Goal: Information Seeking & Learning: Compare options

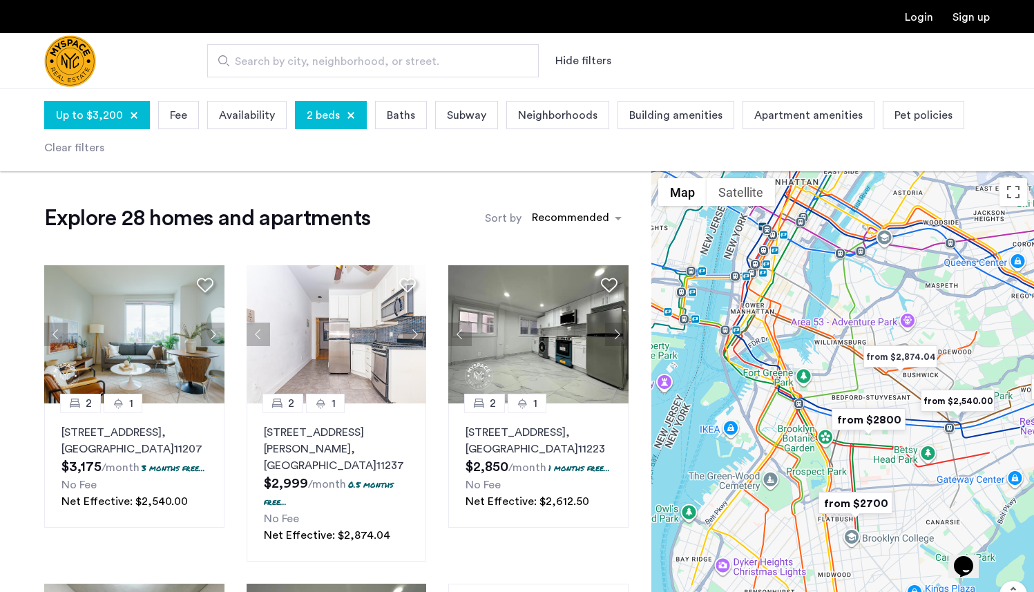
drag, startPoint x: 695, startPoint y: 282, endPoint x: 786, endPoint y: 367, distance: 125.1
click at [786, 367] on div at bounding box center [842, 422] width 383 height 503
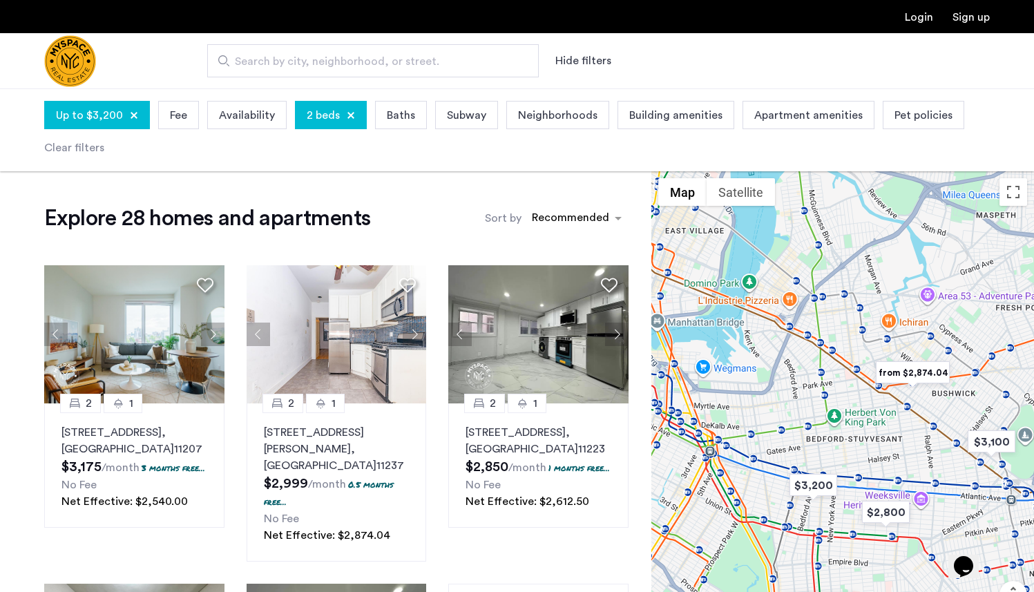
drag, startPoint x: 874, startPoint y: 356, endPoint x: 854, endPoint y: 356, distance: 20.0
click at [854, 356] on div at bounding box center [842, 422] width 383 height 503
click at [896, 367] on img "from $2,874.04" at bounding box center [911, 372] width 85 height 31
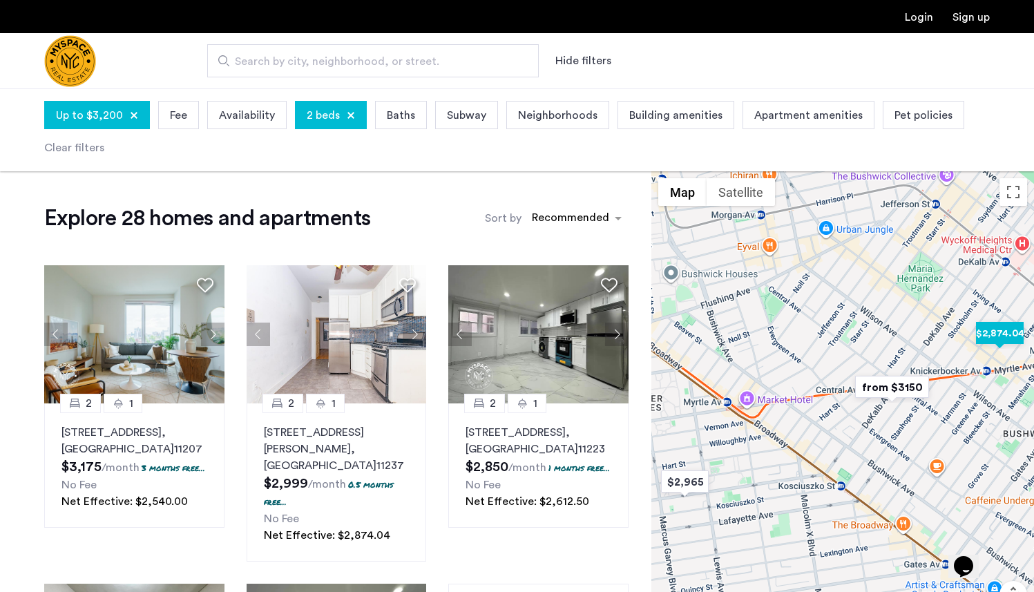
click at [999, 336] on img "$2,874.04" at bounding box center [999, 333] width 59 height 31
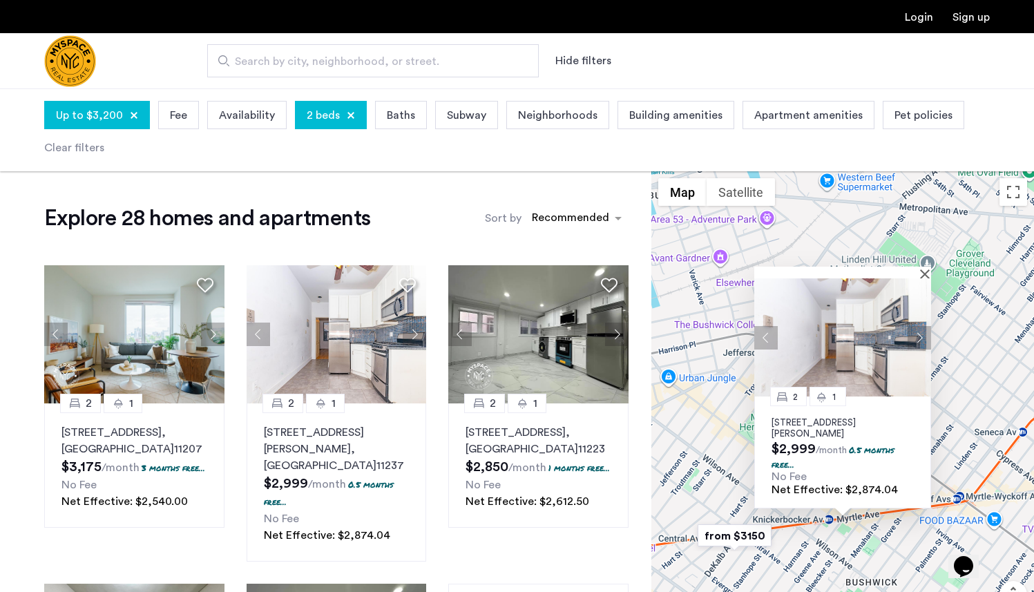
click at [846, 353] on img at bounding box center [842, 337] width 177 height 118
click at [923, 271] on div at bounding box center [842, 273] width 177 height 12
click at [755, 546] on img "from $3150" at bounding box center [734, 535] width 85 height 31
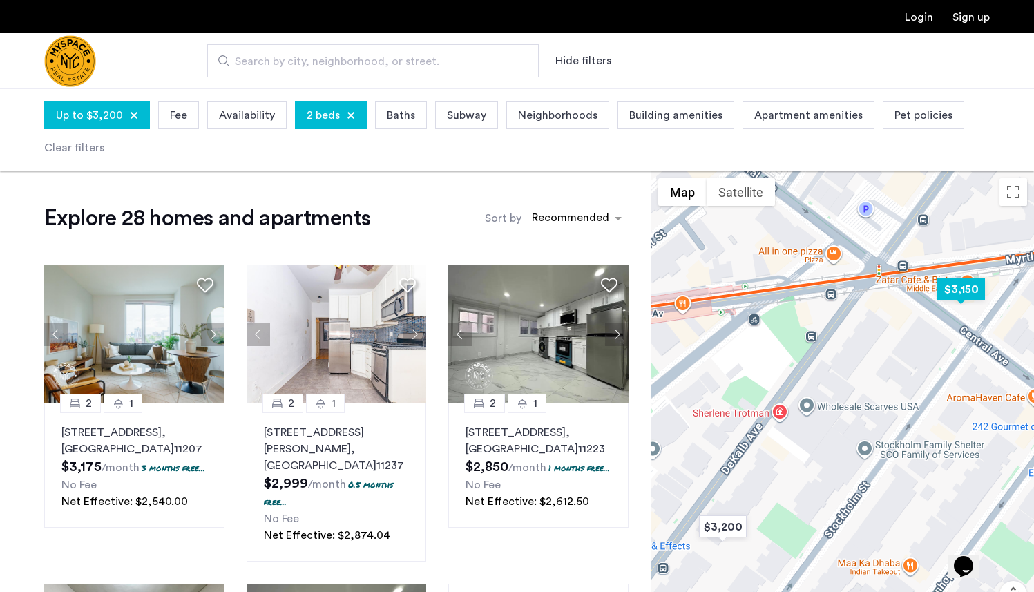
click at [954, 284] on img "$3,150" at bounding box center [961, 288] width 59 height 31
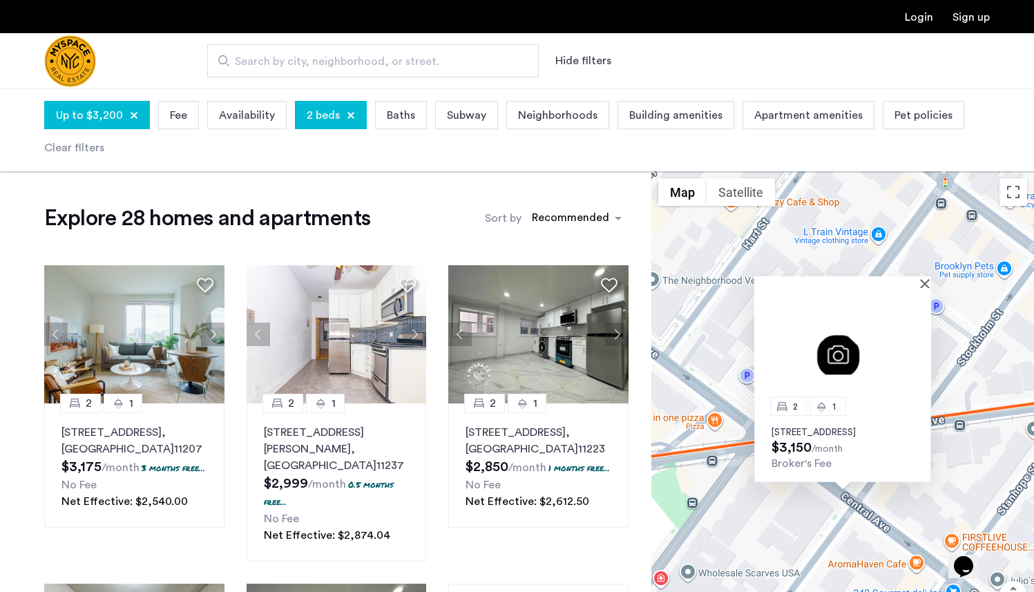
click at [916, 276] on div at bounding box center [837, 282] width 167 height 12
click at [924, 278] on button "Close" at bounding box center [928, 283] width 10 height 10
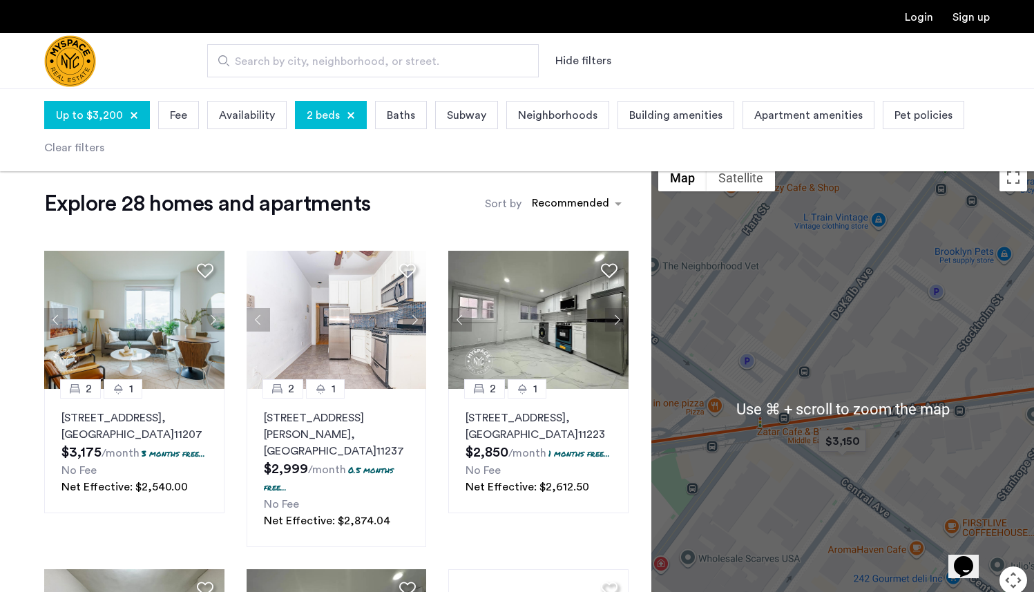
scroll to position [15, 0]
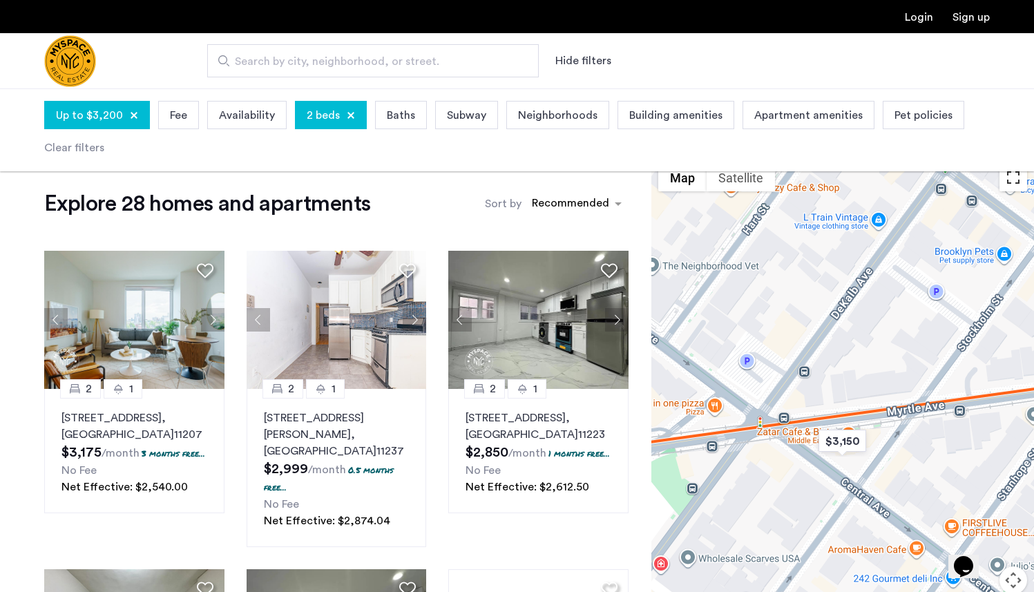
click at [1012, 183] on button "Toggle fullscreen view" at bounding box center [1013, 178] width 28 height 28
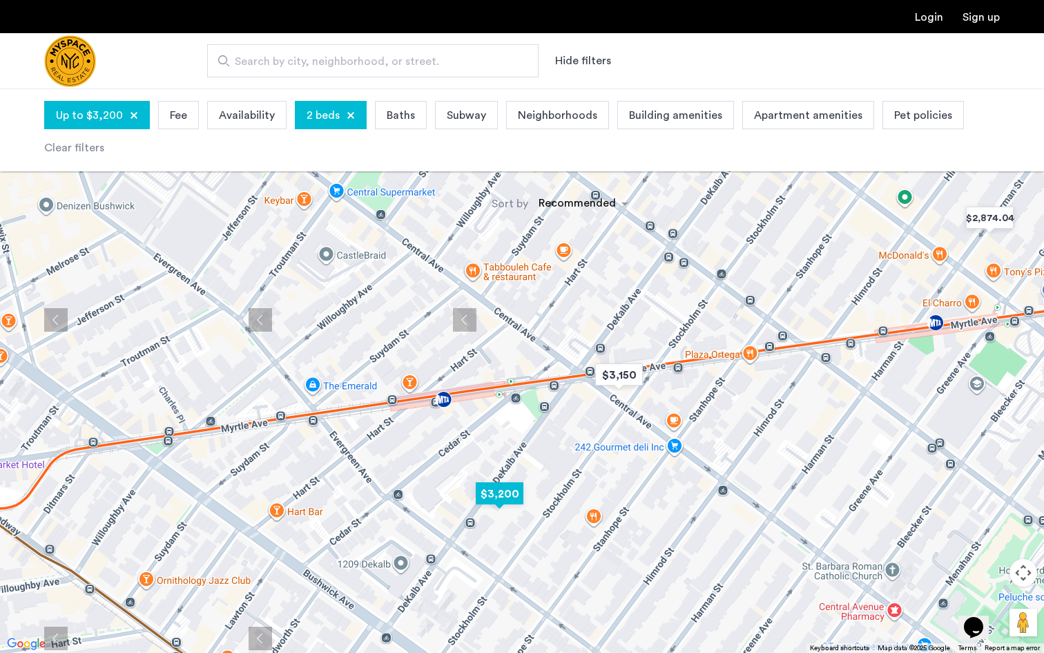
click at [519, 494] on img "$3,200" at bounding box center [499, 493] width 59 height 31
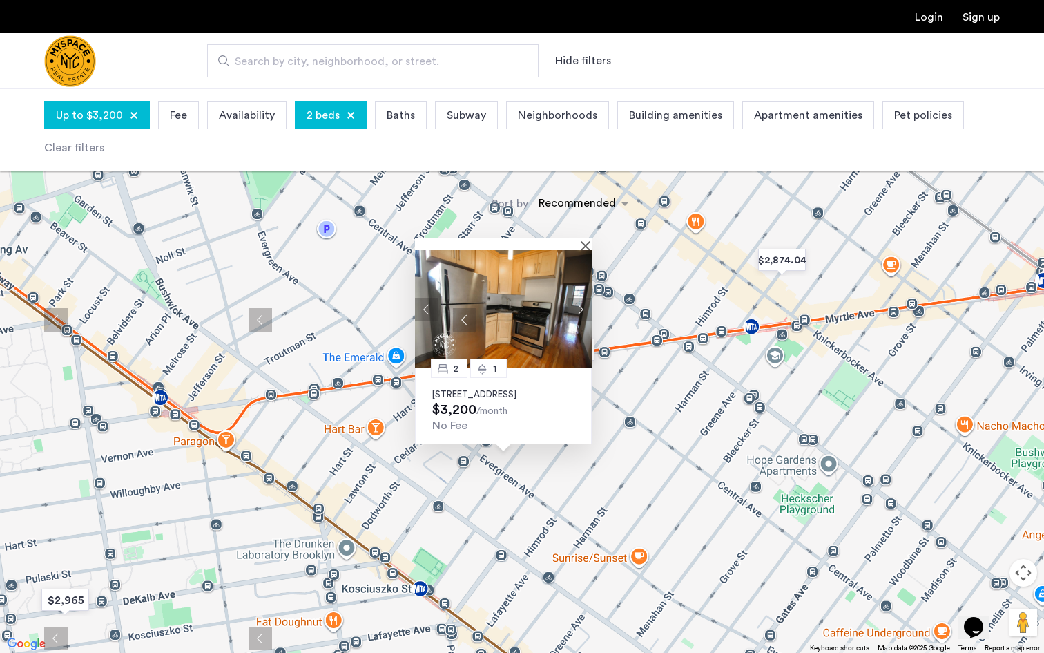
click at [477, 574] on div "2 1 1248 DeKalb Ave, Unit 3L, Brooklyn, NY 11221 $3,200 /month No Fee" at bounding box center [522, 326] width 1044 height 653
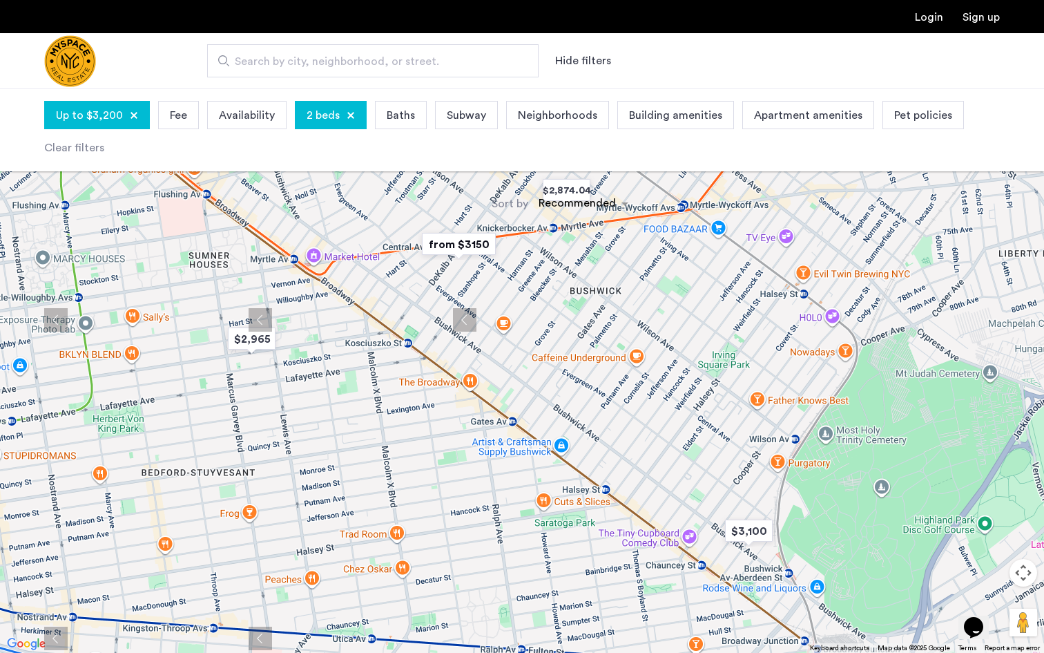
drag, startPoint x: 476, startPoint y: 472, endPoint x: 432, endPoint y: 229, distance: 247.1
click at [432, 229] on img "from $3150" at bounding box center [458, 244] width 85 height 31
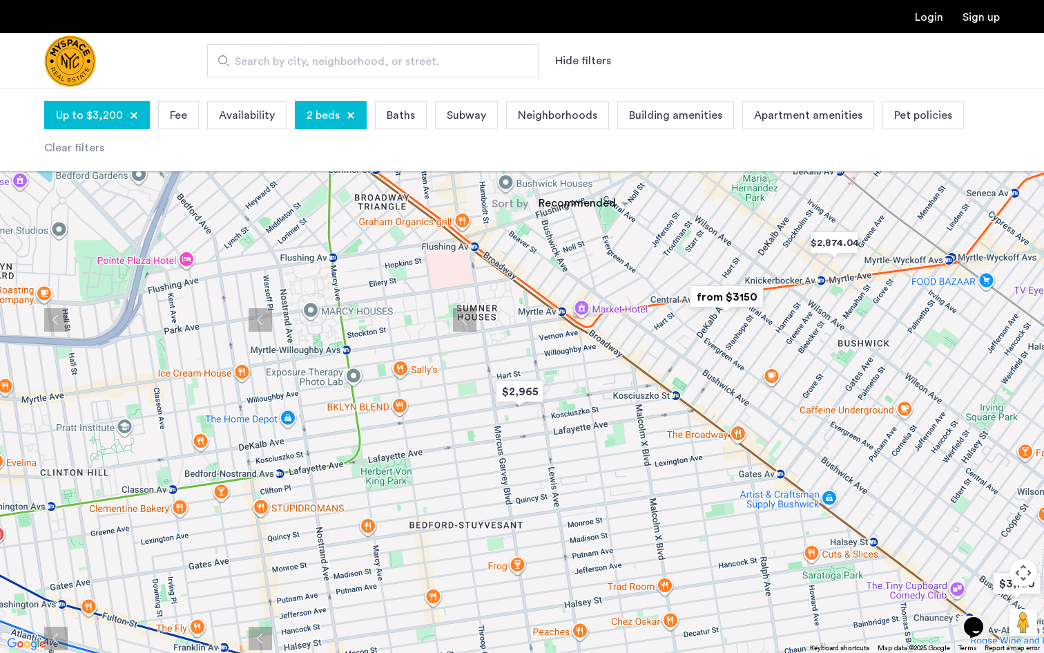
drag, startPoint x: 362, startPoint y: 320, endPoint x: 637, endPoint y: 371, distance: 279.4
click at [636, 371] on div at bounding box center [522, 326] width 1044 height 653
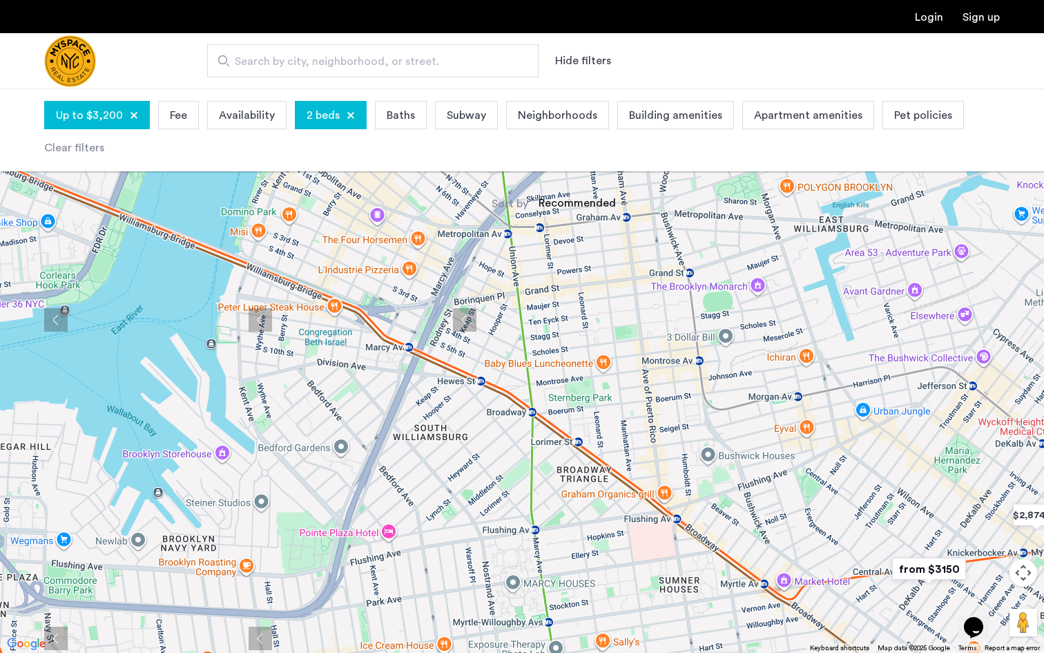
drag, startPoint x: 449, startPoint y: 325, endPoint x: 652, endPoint y: 606, distance: 346.7
click at [652, 591] on div at bounding box center [522, 326] width 1044 height 653
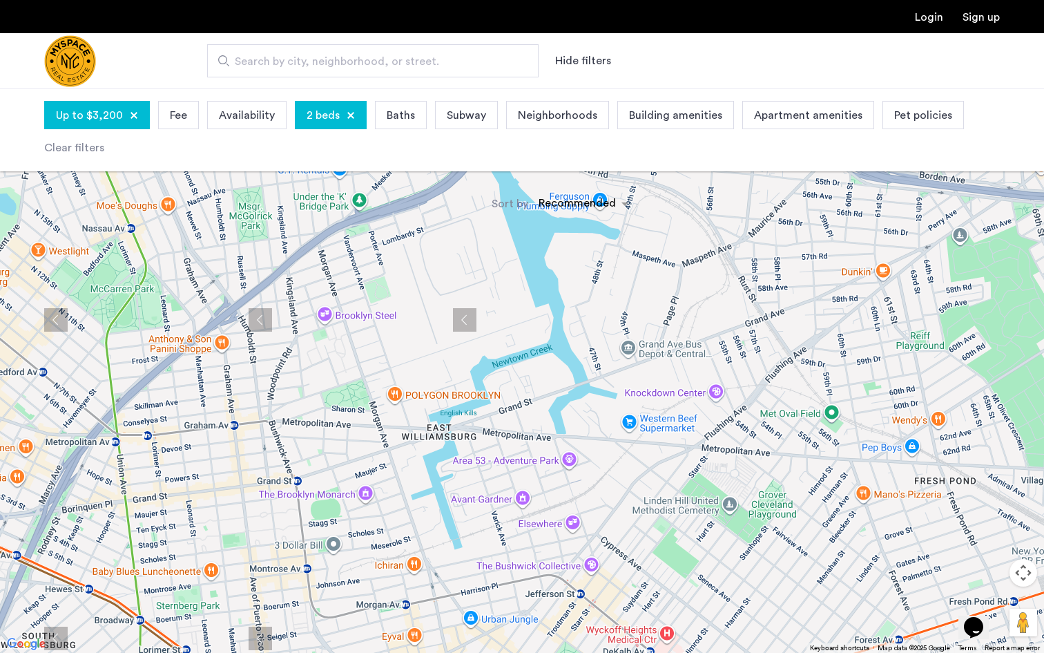
drag, startPoint x: 737, startPoint y: 444, endPoint x: 338, endPoint y: 651, distance: 449.1
click at [338, 591] on div at bounding box center [522, 326] width 1044 height 653
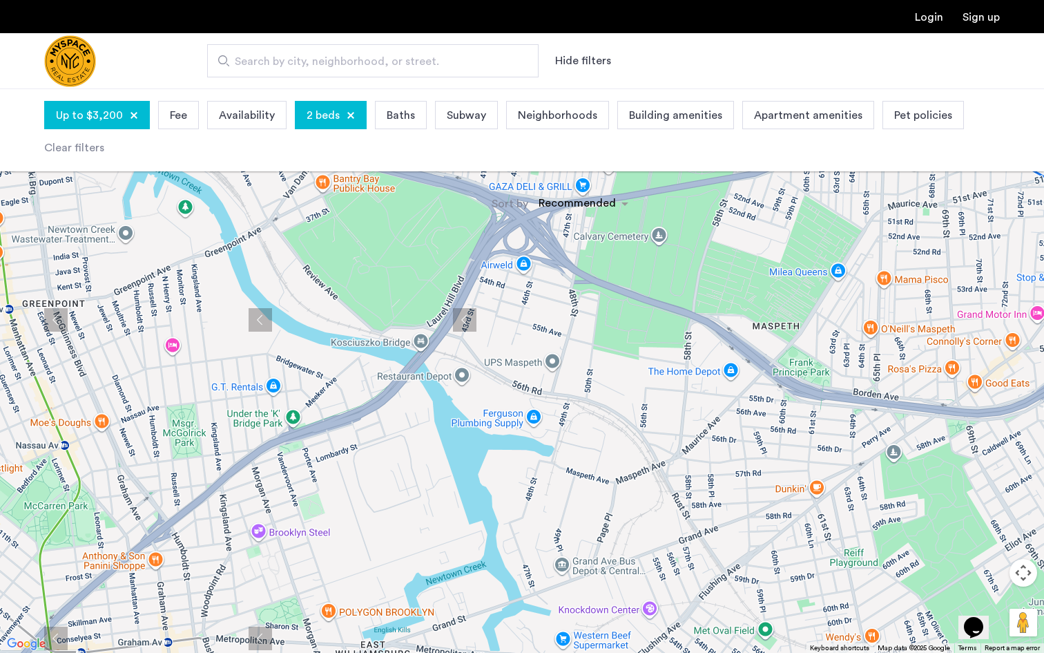
drag, startPoint x: 401, startPoint y: 432, endPoint x: 343, endPoint y: 647, distance: 222.6
click at [343, 591] on div at bounding box center [522, 326] width 1044 height 653
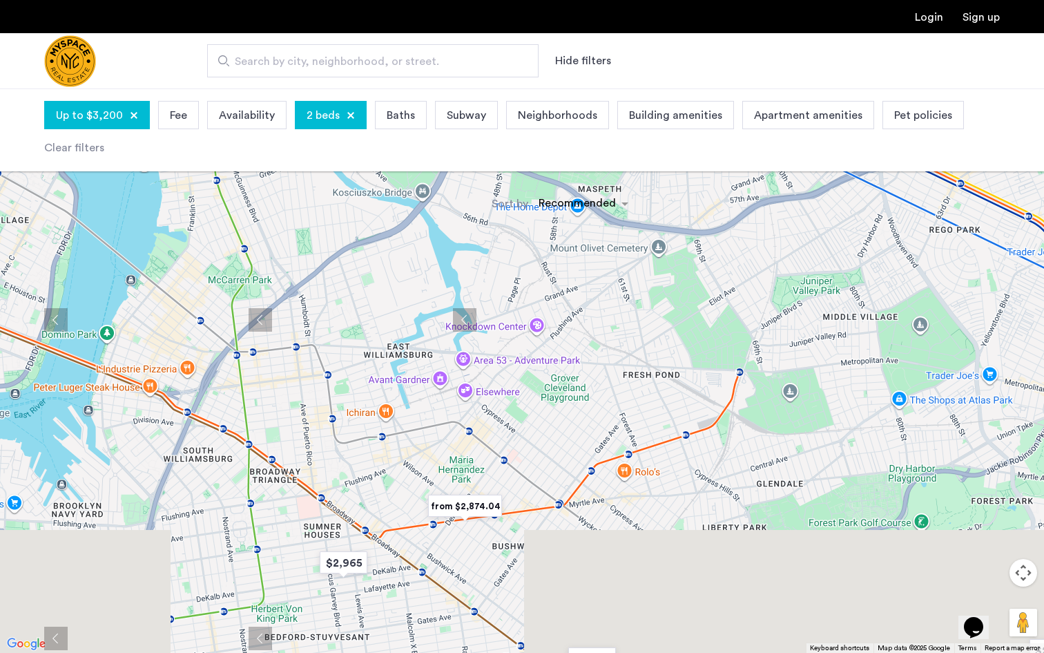
drag, startPoint x: 405, startPoint y: 616, endPoint x: 410, endPoint y: 334, distance: 281.8
click at [409, 334] on div at bounding box center [522, 326] width 1044 height 653
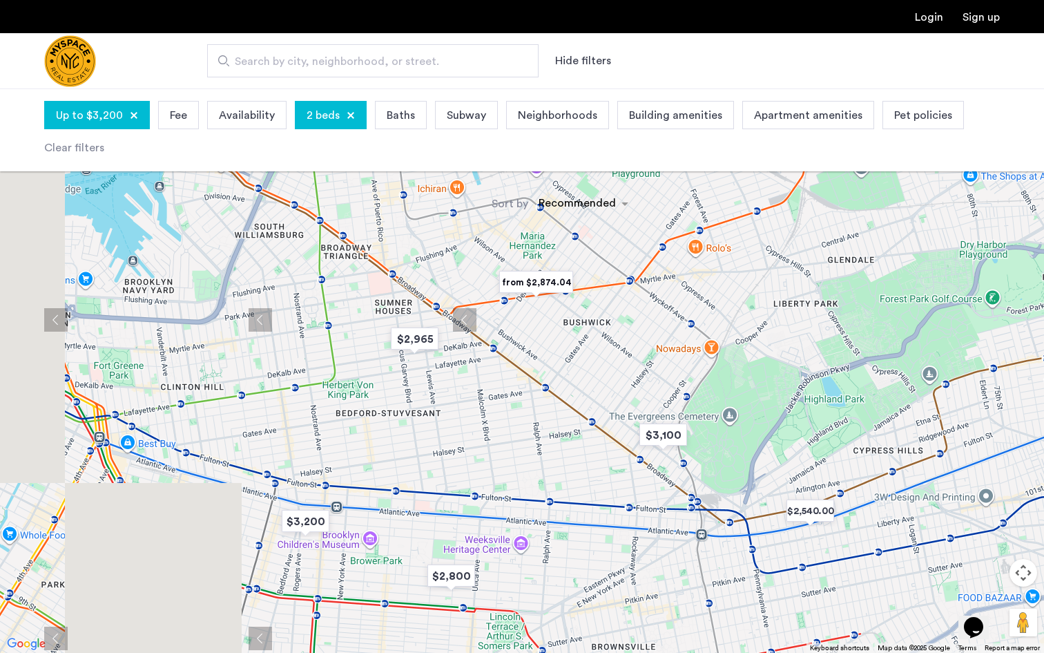
drag, startPoint x: 420, startPoint y: 322, endPoint x: 497, endPoint y: 99, distance: 236.1
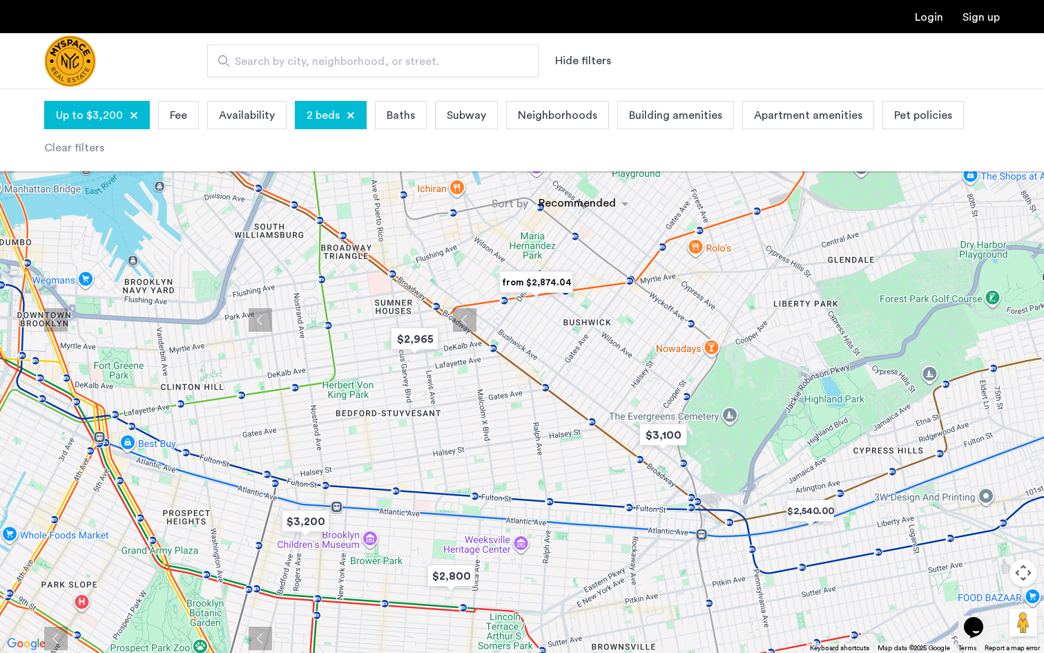
click at [497, 99] on div at bounding box center [522, 326] width 1044 height 653
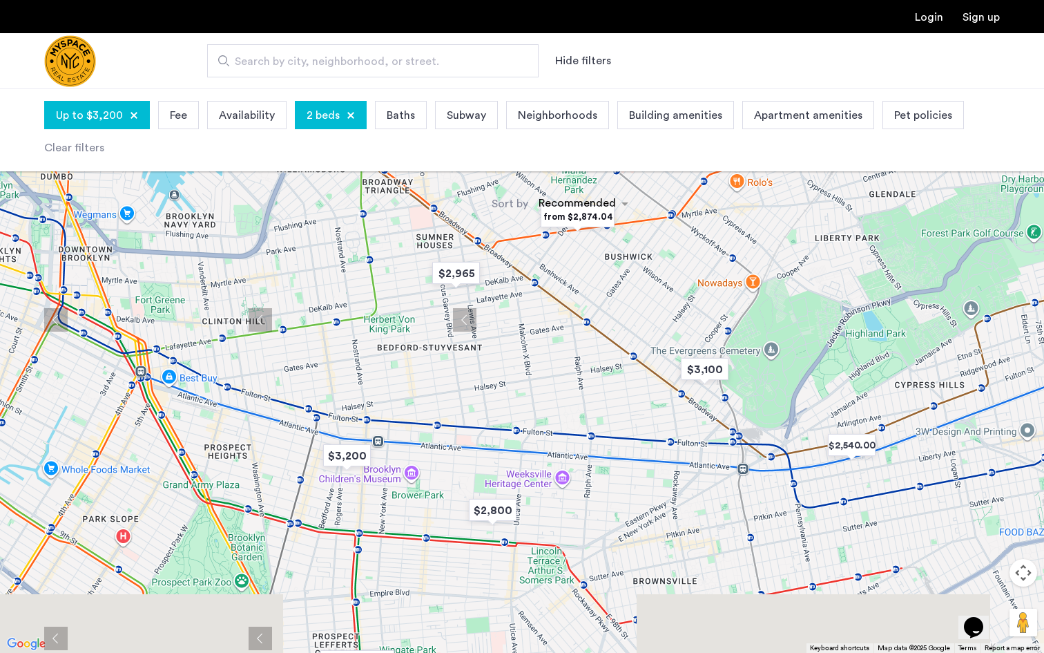
drag, startPoint x: 456, startPoint y: 387, endPoint x: 498, endPoint y: 318, distance: 80.9
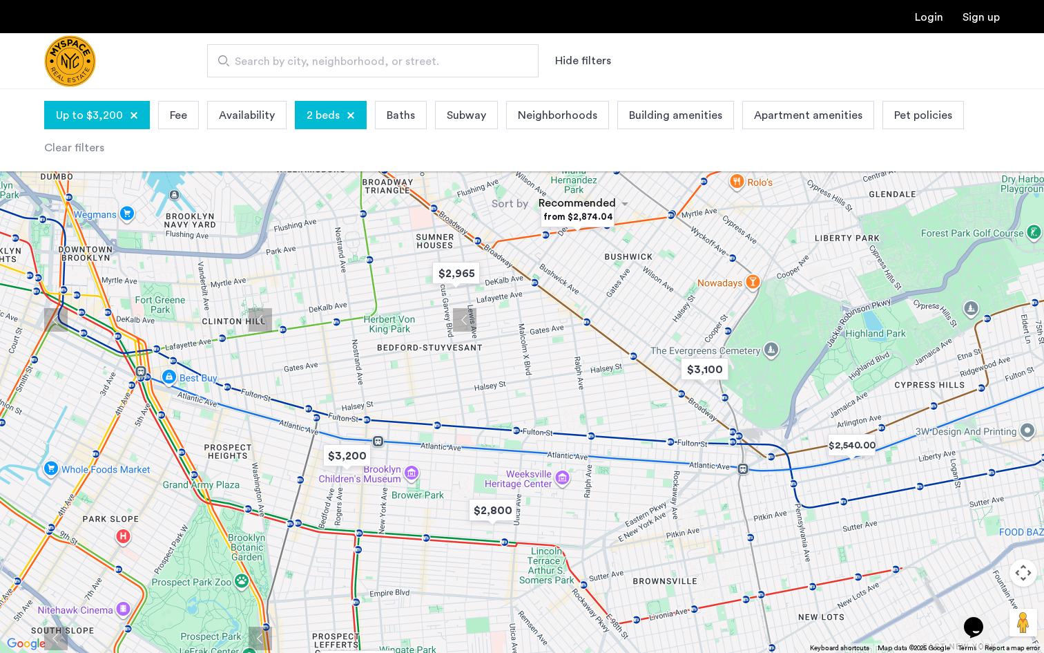
click at [498, 318] on div at bounding box center [522, 326] width 1044 height 653
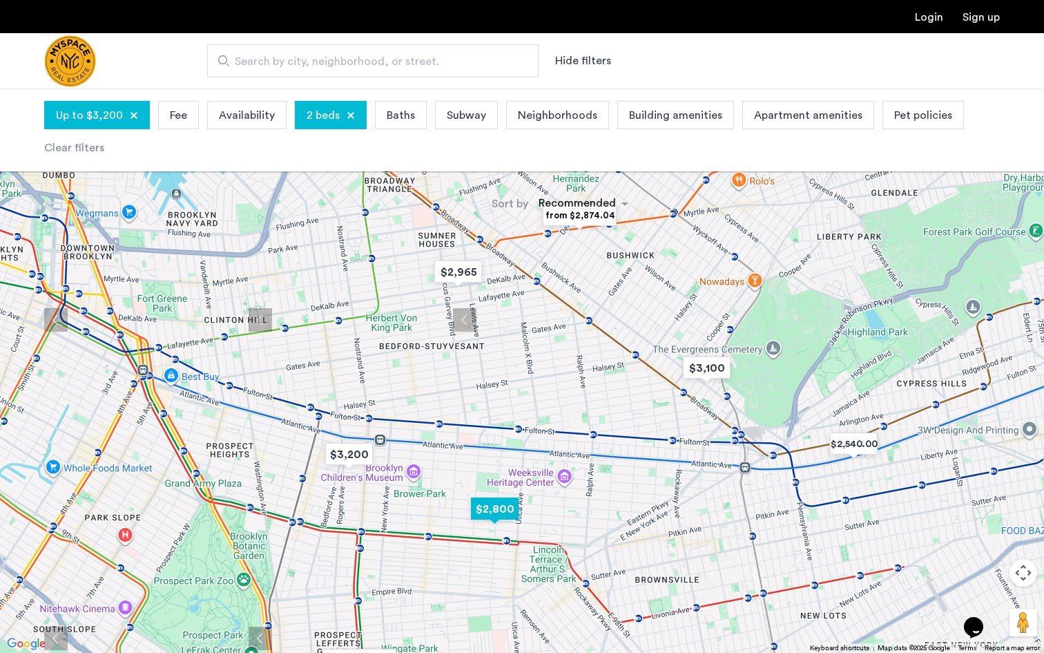
click at [500, 509] on img "$2,800" at bounding box center [494, 508] width 59 height 31
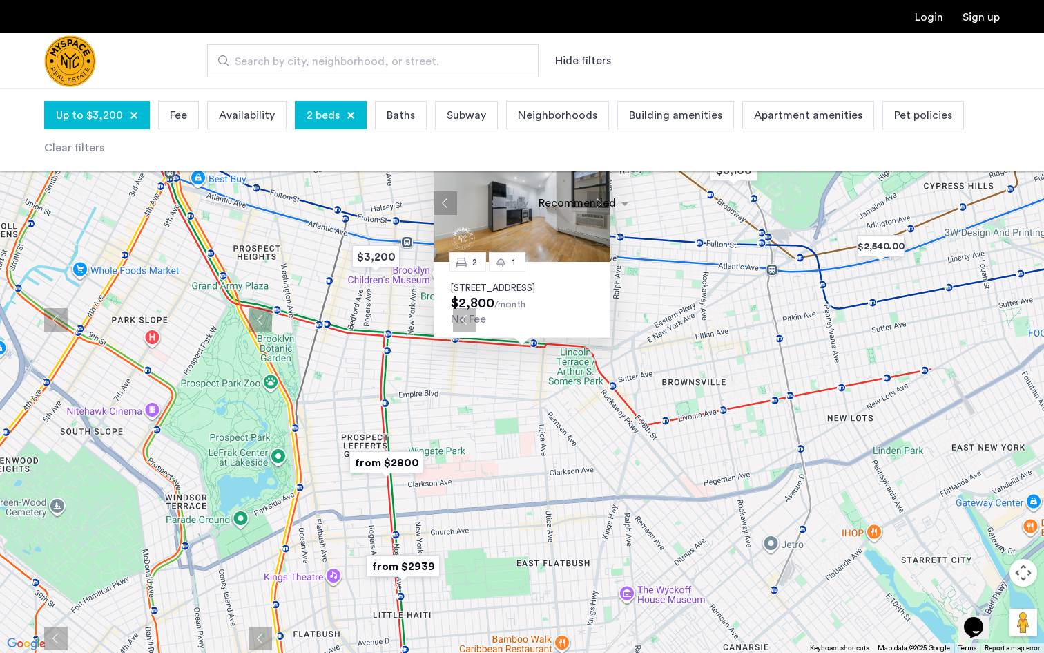
click at [488, 180] on img at bounding box center [522, 203] width 177 height 118
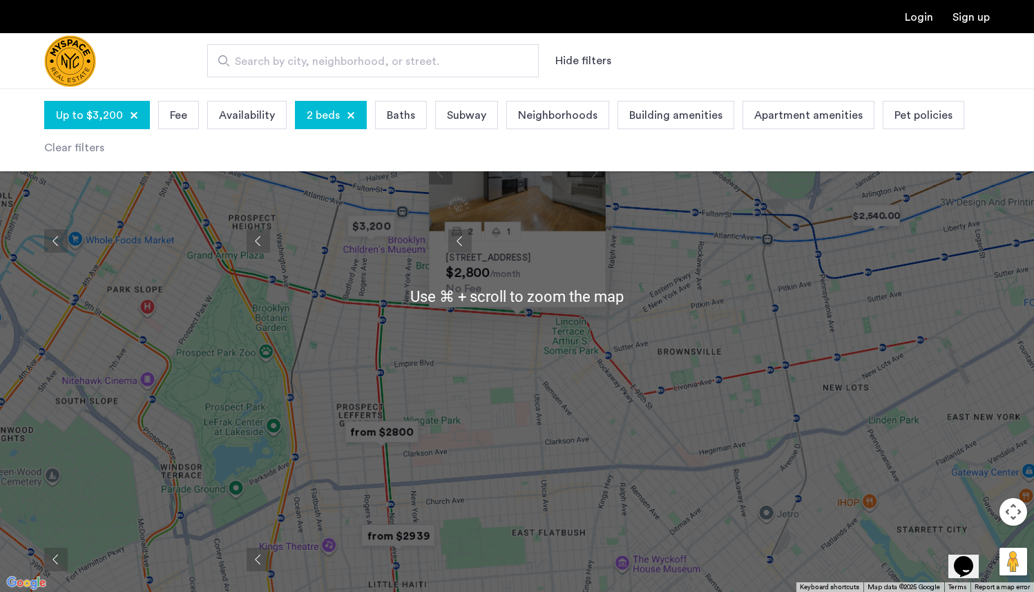
scroll to position [0, 0]
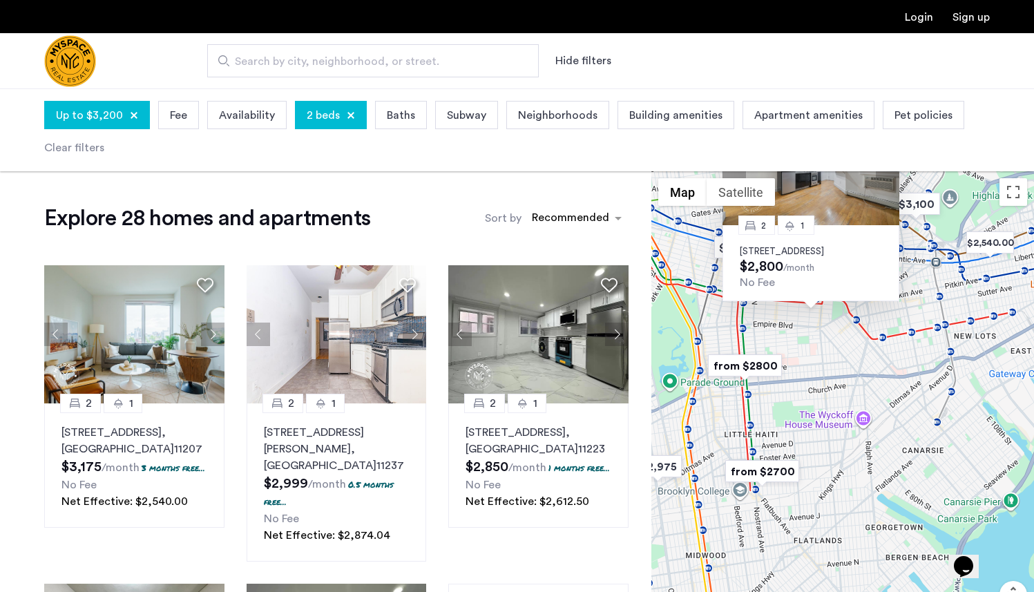
drag, startPoint x: 900, startPoint y: 450, endPoint x: 813, endPoint y: 327, distance: 150.2
click at [813, 327] on div "2 1 252 Schenectady Ave, Unit 2A, Brooklyn, NY 11213 $2,800 /month No Fee" at bounding box center [842, 422] width 383 height 503
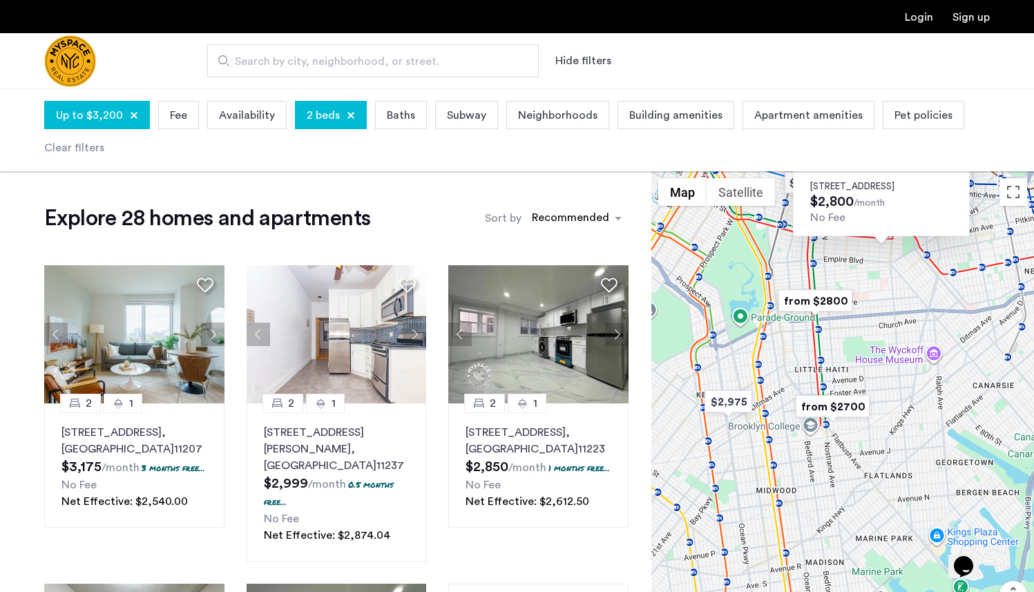
drag, startPoint x: 807, startPoint y: 508, endPoint x: 882, endPoint y: 452, distance: 93.4
click at [882, 452] on div "2 1 252 Schenectady Ave, Unit 2A, Brooklyn, NY 11213 $2,800 /month No Fee" at bounding box center [842, 422] width 383 height 503
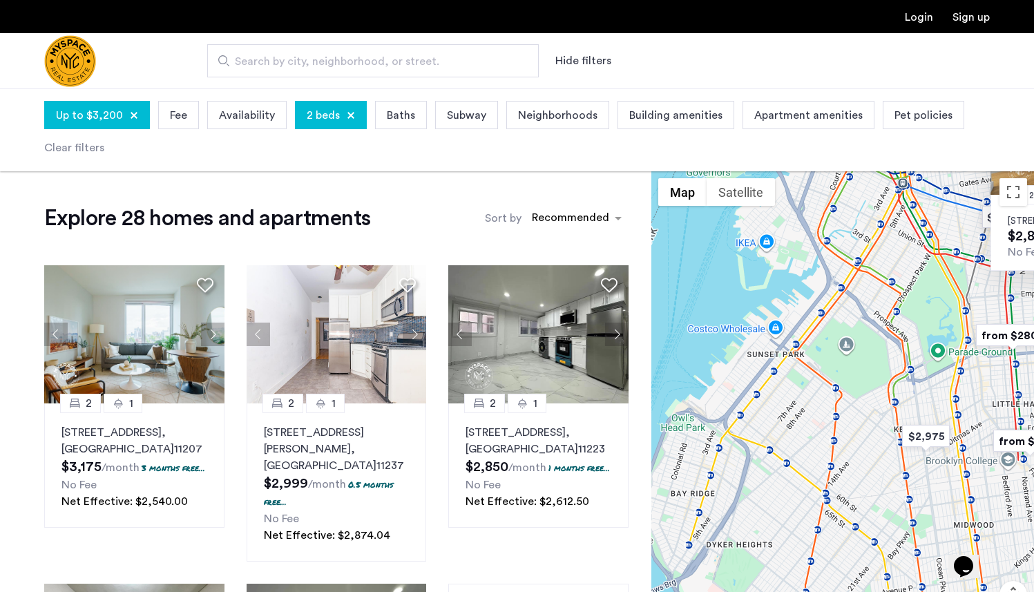
drag, startPoint x: 794, startPoint y: 445, endPoint x: 996, endPoint y: 483, distance: 205.3
click at [995, 483] on div "2 1 252 Schenectady Ave, Unit 2A, Brooklyn, NY 11213 $2,800 /month No Fee" at bounding box center [842, 422] width 383 height 503
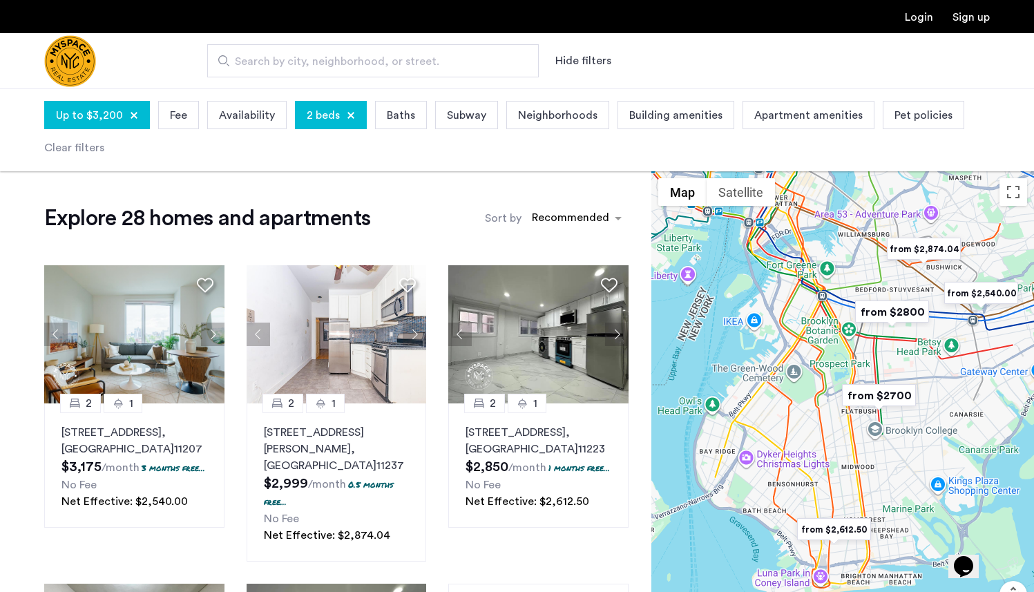
drag, startPoint x: 827, startPoint y: 430, endPoint x: 751, endPoint y: 563, distance: 153.8
click at [751, 563] on div at bounding box center [842, 422] width 383 height 503
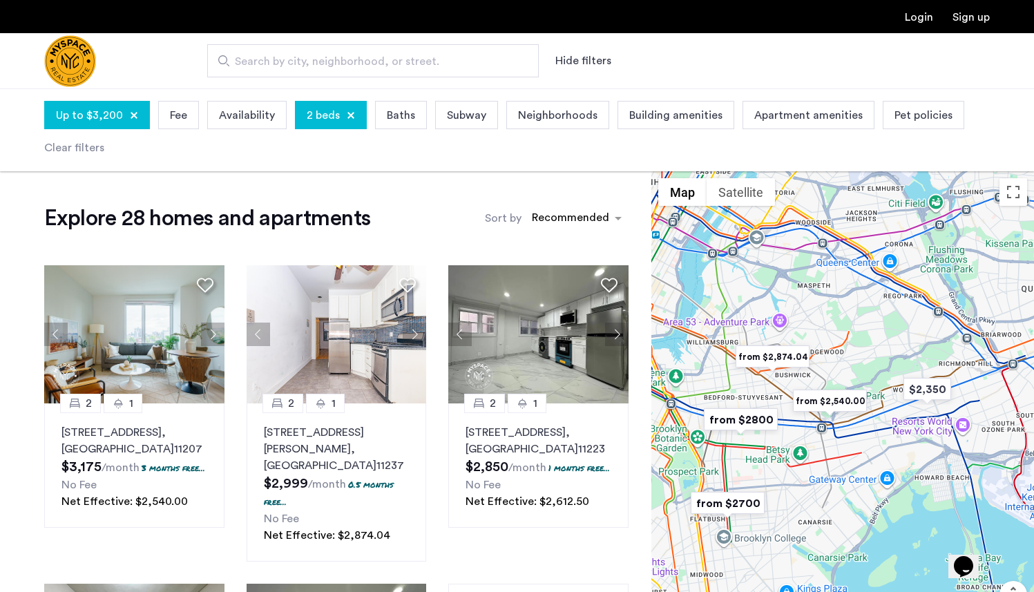
drag, startPoint x: 859, startPoint y: 345, endPoint x: 734, endPoint y: 393, distance: 133.8
click at [731, 393] on div at bounding box center [842, 422] width 383 height 503
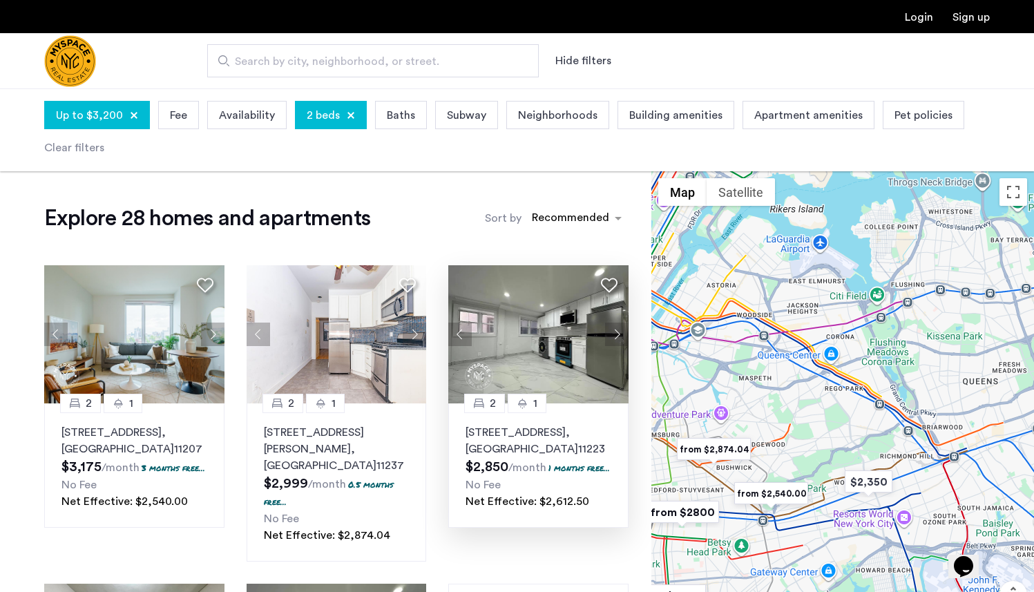
drag, startPoint x: 691, startPoint y: 338, endPoint x: 610, endPoint y: 347, distance: 81.4
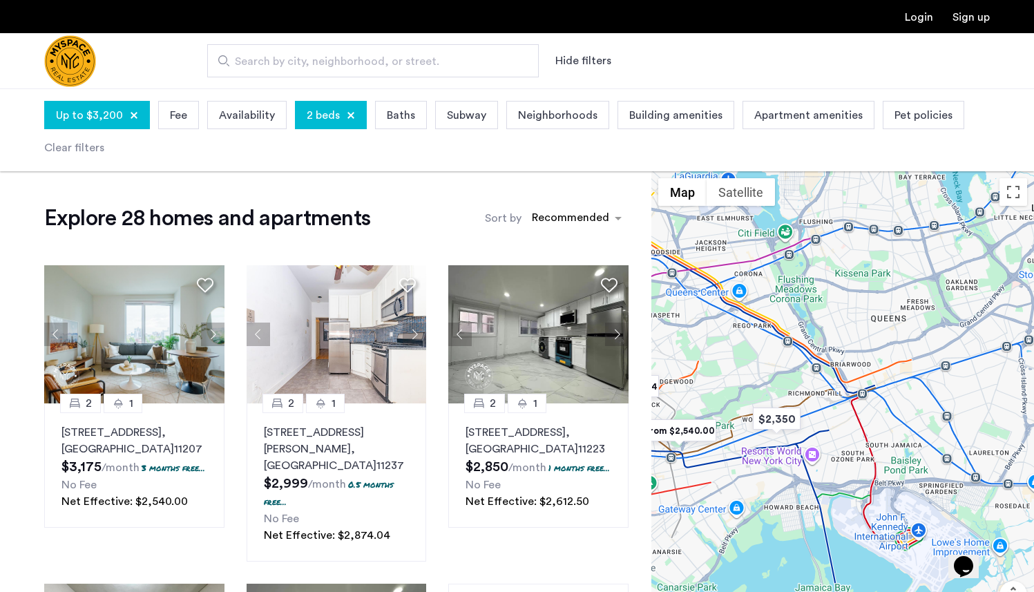
drag, startPoint x: 802, startPoint y: 347, endPoint x: 766, endPoint y: 262, distance: 91.9
click at [766, 262] on div at bounding box center [842, 422] width 383 height 503
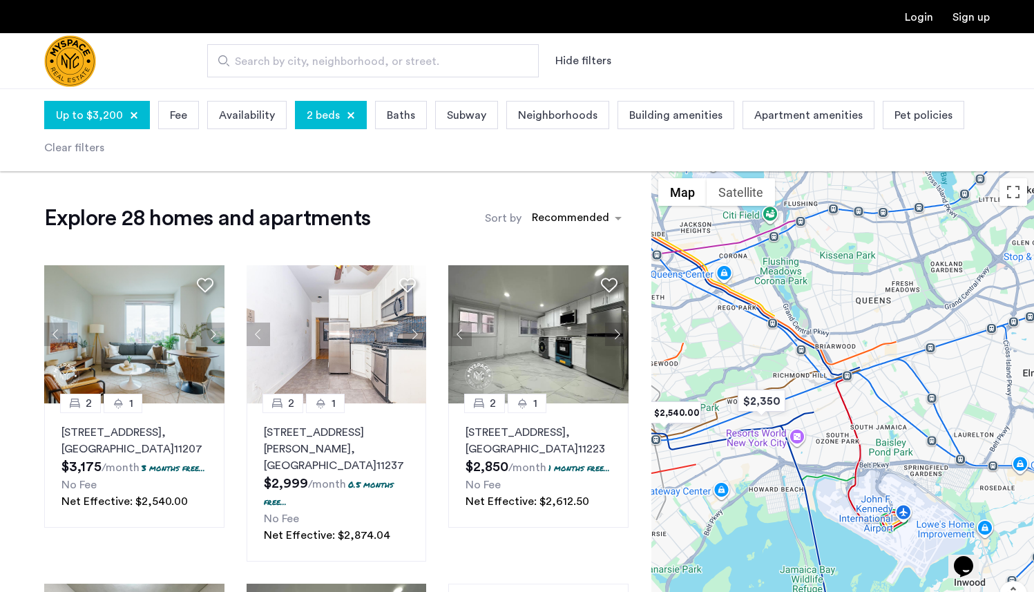
drag, startPoint x: 833, startPoint y: 309, endPoint x: 677, endPoint y: 252, distance: 166.0
click at [675, 252] on div at bounding box center [842, 422] width 383 height 503
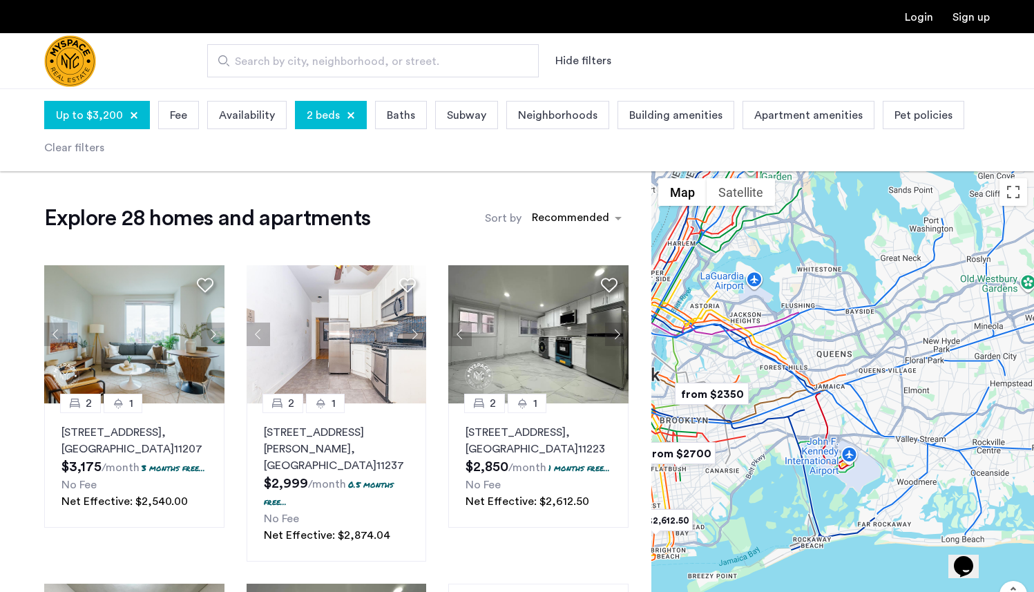
drag, startPoint x: 772, startPoint y: 315, endPoint x: 892, endPoint y: 395, distance: 144.4
click at [892, 395] on div at bounding box center [842, 422] width 383 height 503
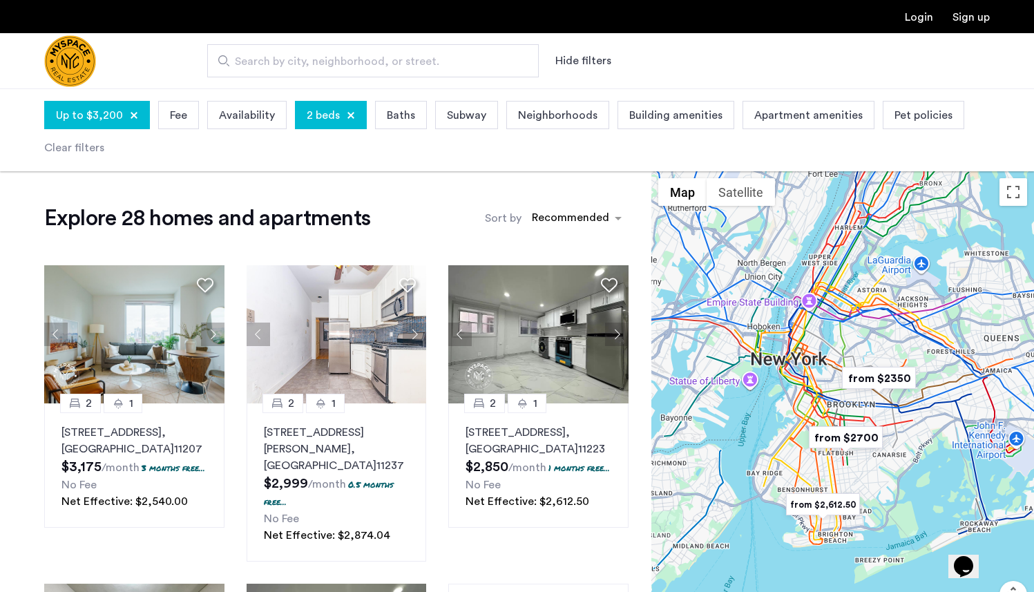
drag, startPoint x: 860, startPoint y: 410, endPoint x: 1030, endPoint y: 389, distance: 170.5
click at [1030, 389] on div at bounding box center [842, 422] width 383 height 503
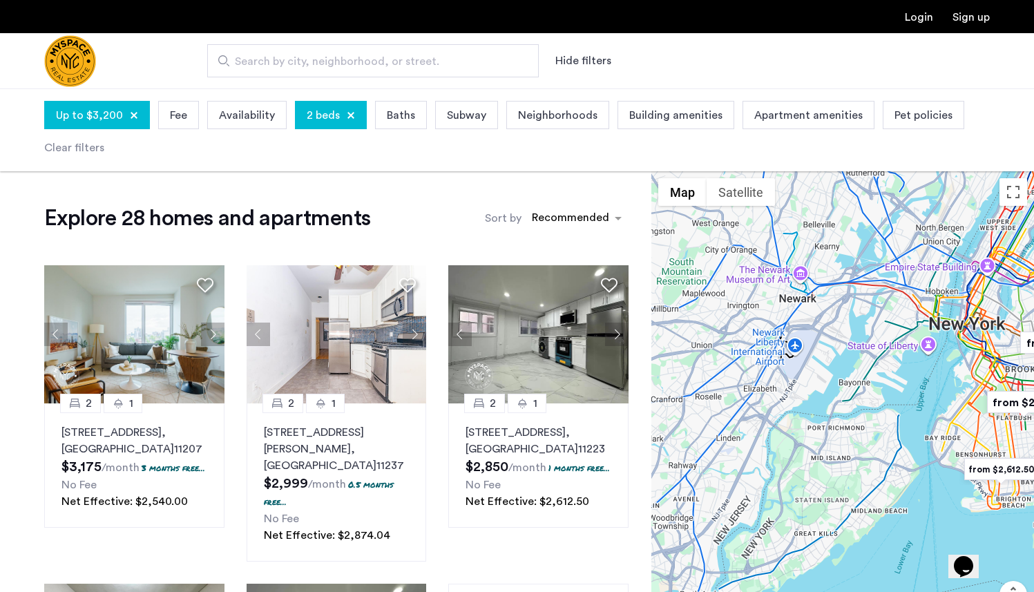
drag, startPoint x: 867, startPoint y: 377, endPoint x: 1043, endPoint y: 347, distance: 178.6
click at [1033, 347] on html "Login Sign up Search by city, neighborhood, or street. Hide filters Up to $3,20…" at bounding box center [517, 296] width 1034 height 592
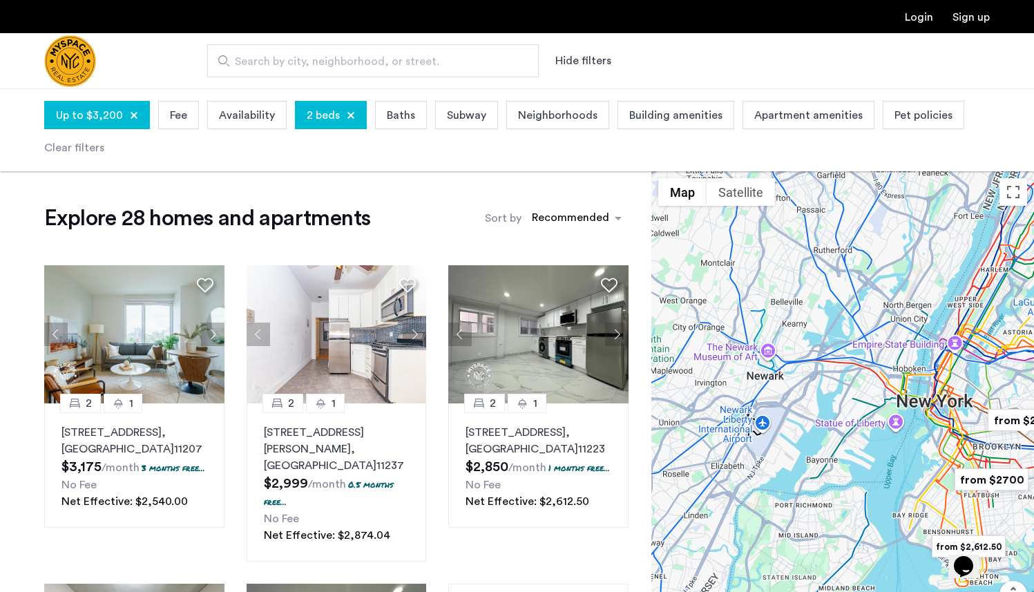
drag, startPoint x: 870, startPoint y: 318, endPoint x: 813, endPoint y: 407, distance: 105.6
click at [813, 407] on div at bounding box center [842, 422] width 383 height 503
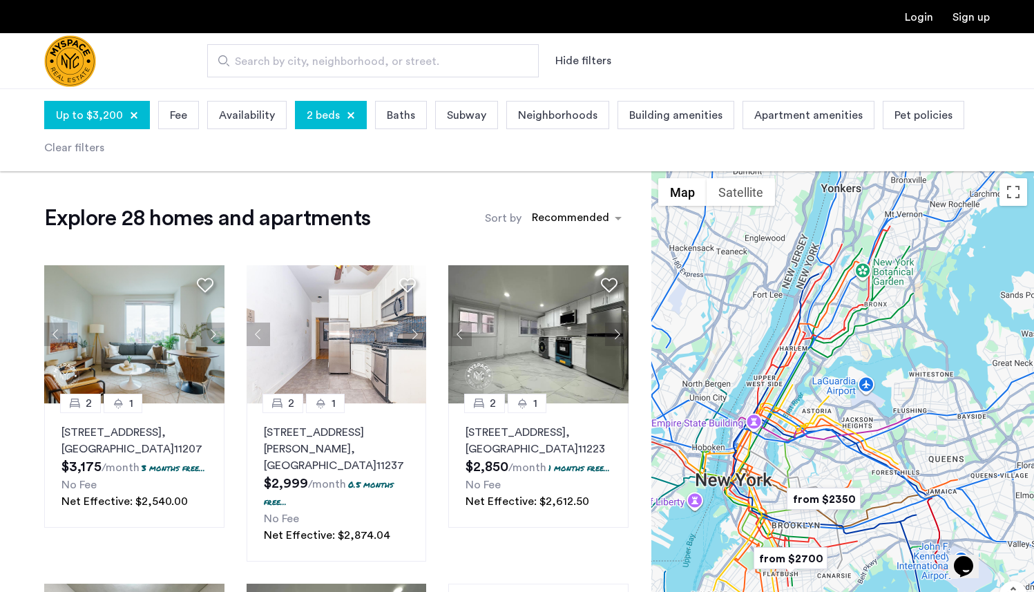
drag, startPoint x: 828, startPoint y: 408, endPoint x: 813, endPoint y: 501, distance: 94.3
click at [813, 501] on div at bounding box center [842, 422] width 383 height 503
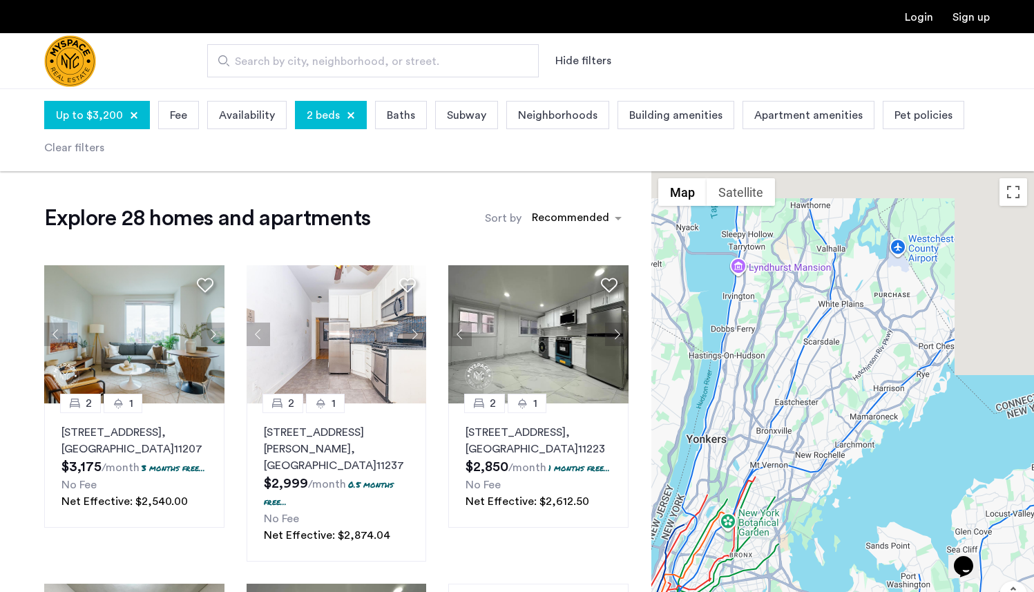
drag, startPoint x: 895, startPoint y: 439, endPoint x: 773, endPoint y: 550, distance: 164.3
click at [773, 550] on div at bounding box center [842, 422] width 383 height 503
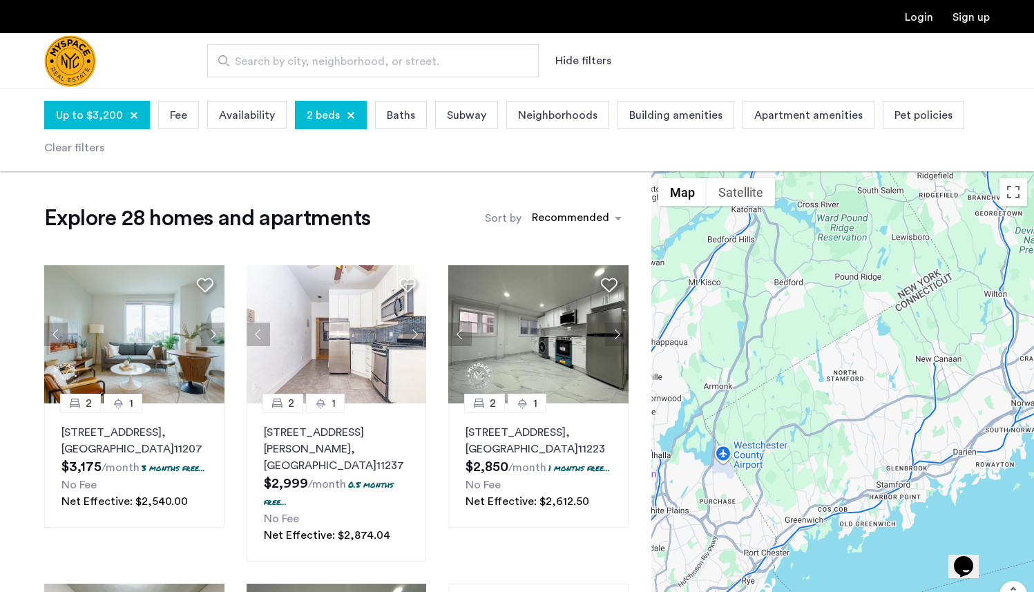
drag, startPoint x: 746, startPoint y: 446, endPoint x: 840, endPoint y: 403, distance: 103.5
click at [841, 405] on div at bounding box center [842, 422] width 383 height 503
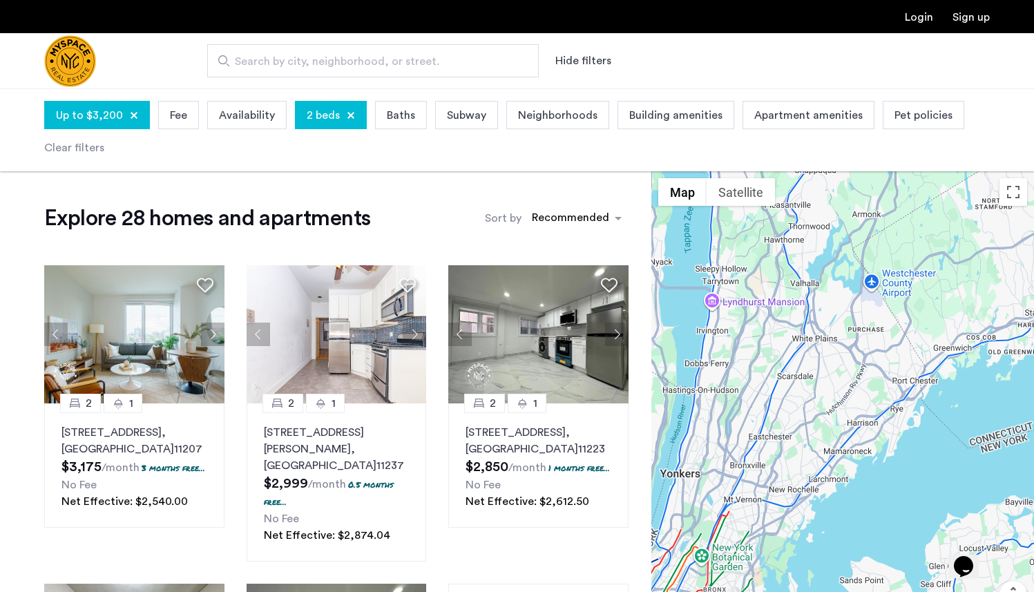
drag, startPoint x: 845, startPoint y: 441, endPoint x: 921, endPoint y: 198, distance: 254.7
click at [921, 198] on div at bounding box center [842, 422] width 383 height 503
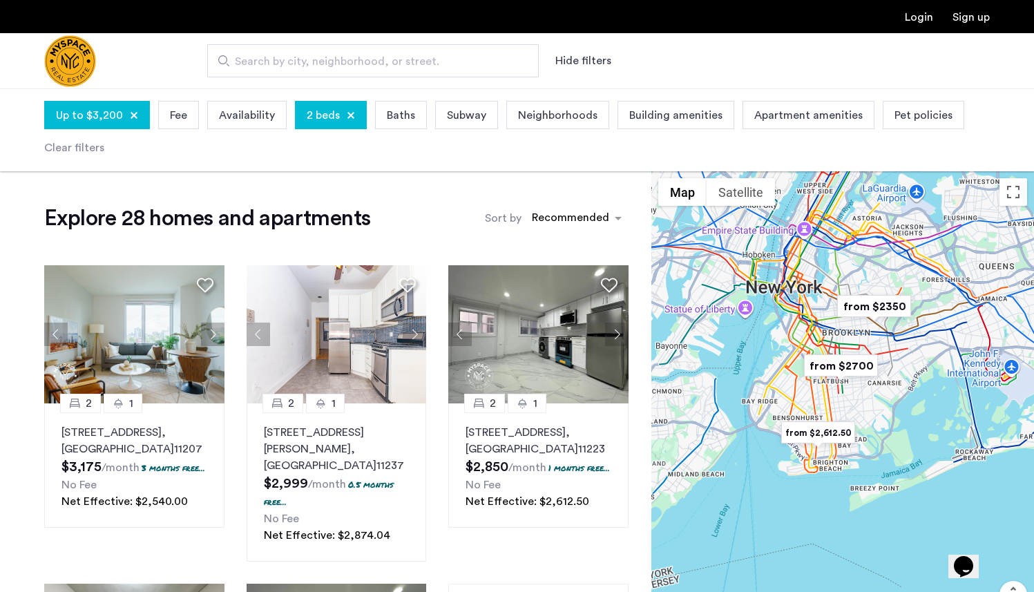
drag, startPoint x: 933, startPoint y: 272, endPoint x: 979, endPoint y: 374, distance: 111.9
click at [979, 374] on div at bounding box center [842, 422] width 383 height 503
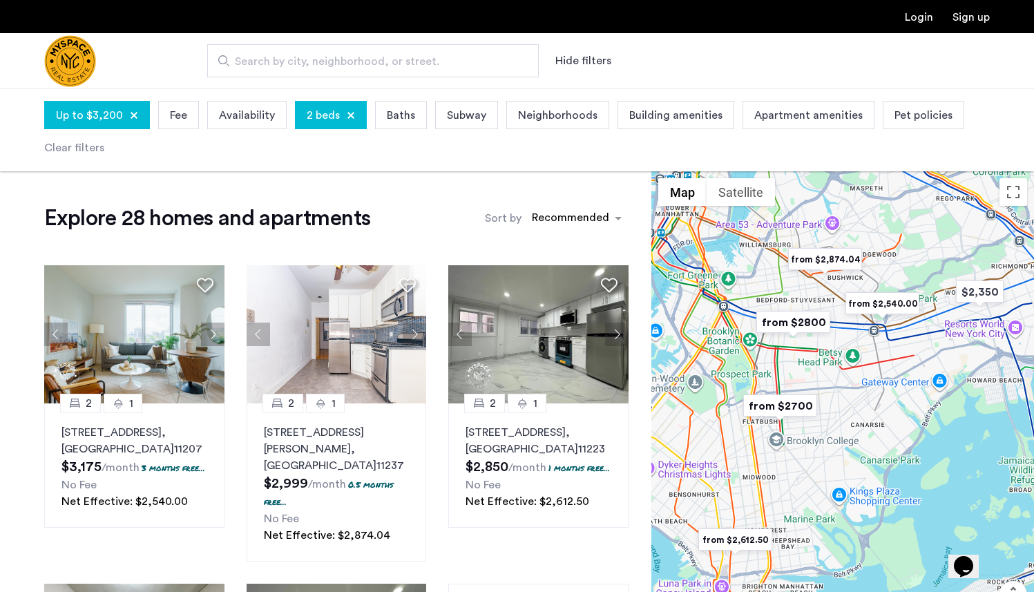
drag, startPoint x: 885, startPoint y: 363, endPoint x: 921, endPoint y: 372, distance: 36.3
click at [921, 372] on div at bounding box center [842, 422] width 383 height 503
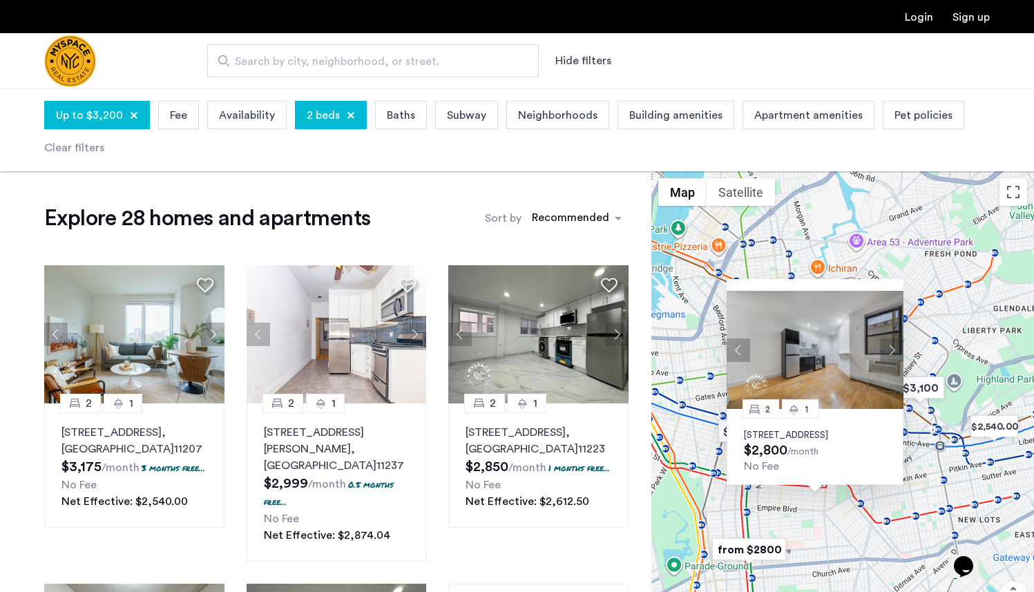
drag, startPoint x: 915, startPoint y: 349, endPoint x: 950, endPoint y: 331, distance: 38.6
click at [950, 331] on div "2 1 252 Schenectady Ave, Unit 2A, Brooklyn, NY 11213 $2,800 /month No Fee" at bounding box center [842, 422] width 383 height 503
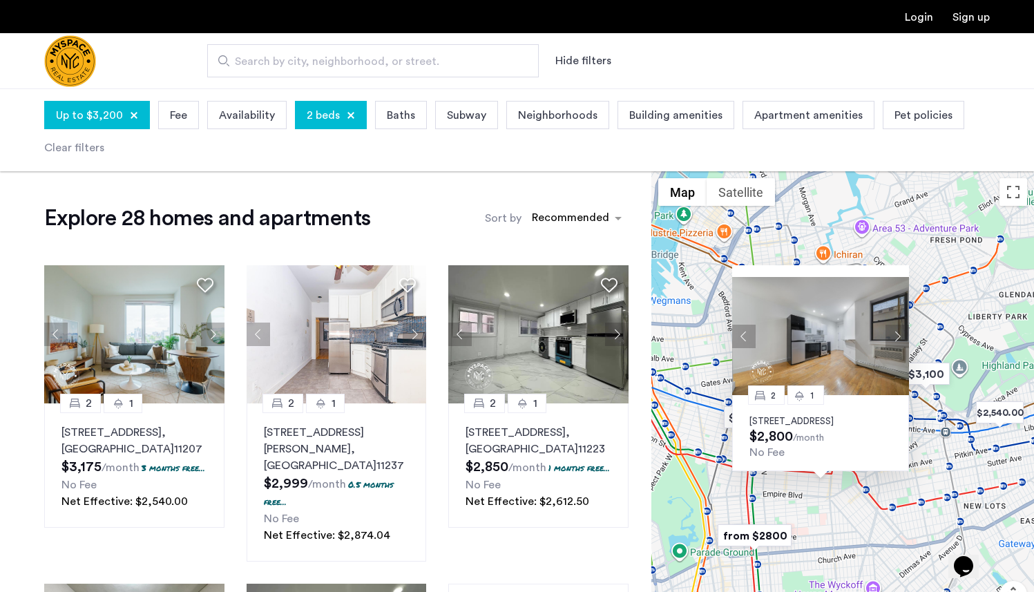
click at [950, 331] on div "2 1 252 Schenectady Ave, Unit 2A, Brooklyn, NY 11213 $2,800 /month No Fee" at bounding box center [842, 422] width 383 height 503
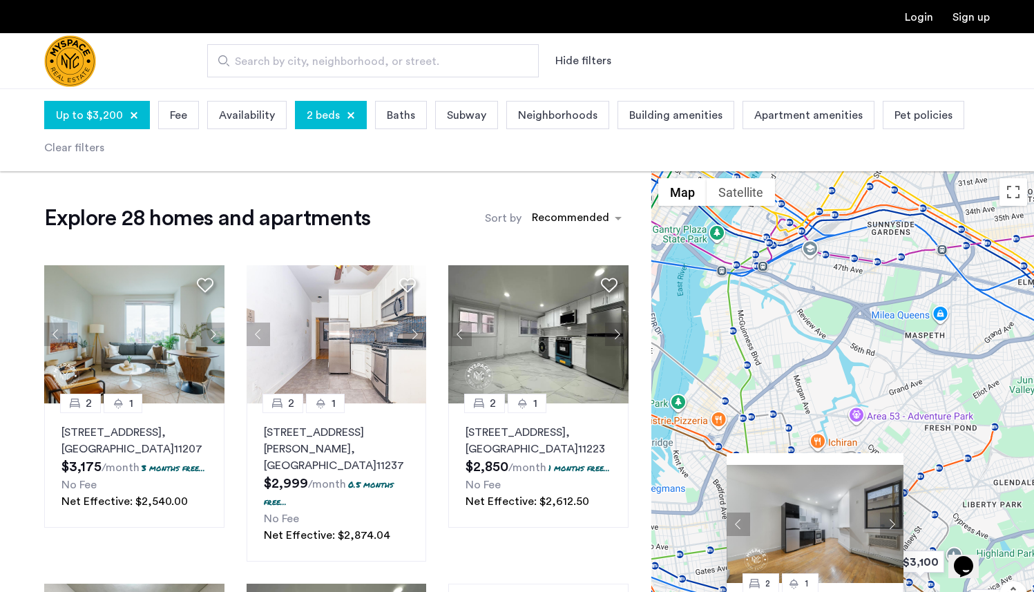
drag, startPoint x: 956, startPoint y: 255, endPoint x: 952, endPoint y: 447, distance: 192.0
click at [952, 447] on div "2 1 252 Schenectady Ave, Unit 2A, Brooklyn, NY 11213 $2,800 /month No Fee" at bounding box center [842, 422] width 383 height 503
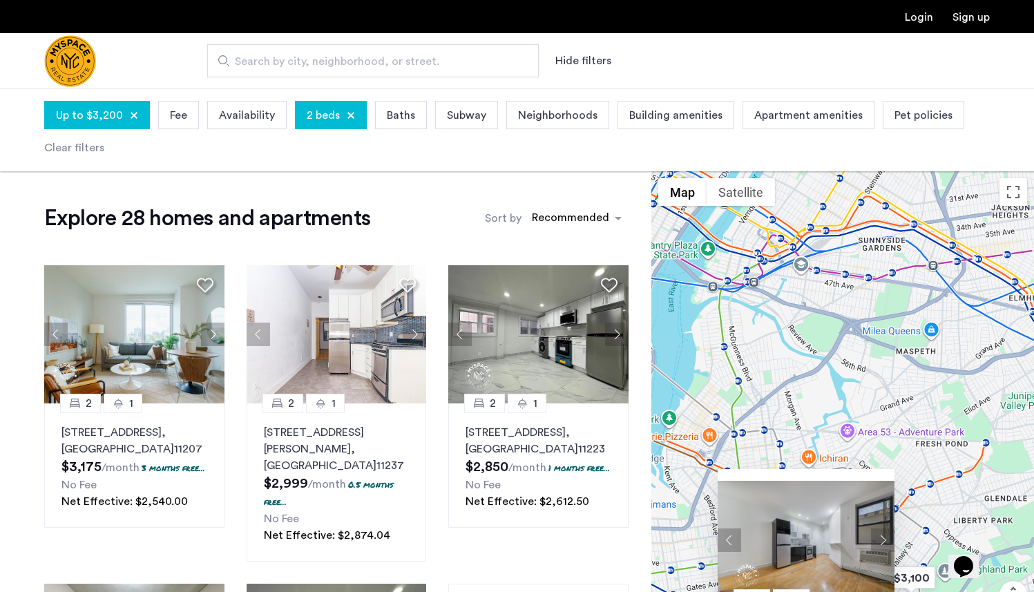
drag, startPoint x: 865, startPoint y: 386, endPoint x: 765, endPoint y: 354, distance: 105.1
click at [765, 354] on div "2 1 252 Schenectady Ave, Unit 2A, Brooklyn, NY 11213 $2,800 /month No Fee" at bounding box center [842, 422] width 383 height 503
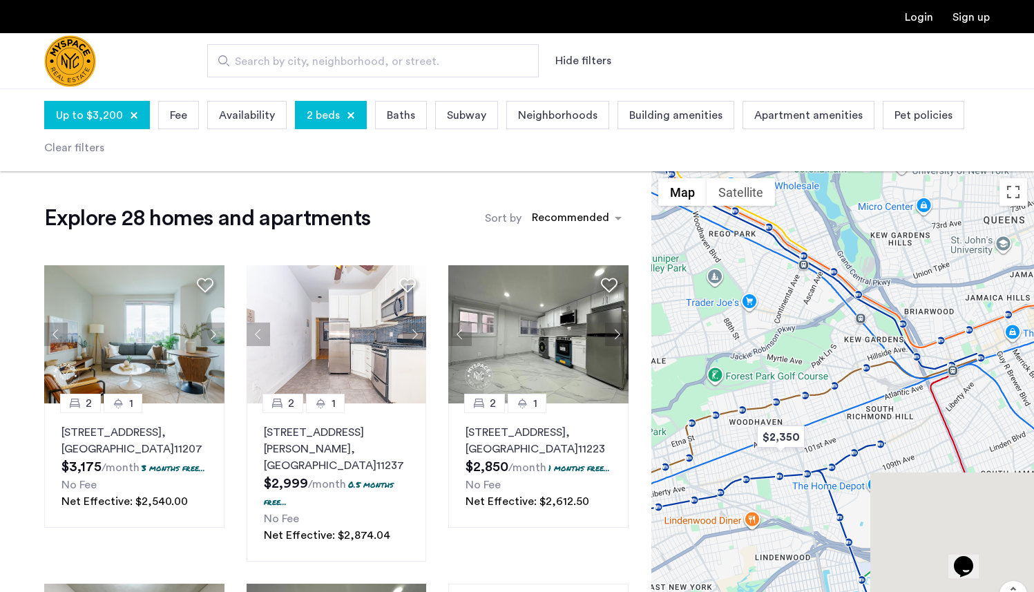
drag, startPoint x: 829, startPoint y: 343, endPoint x: 582, endPoint y: 232, distance: 270.2
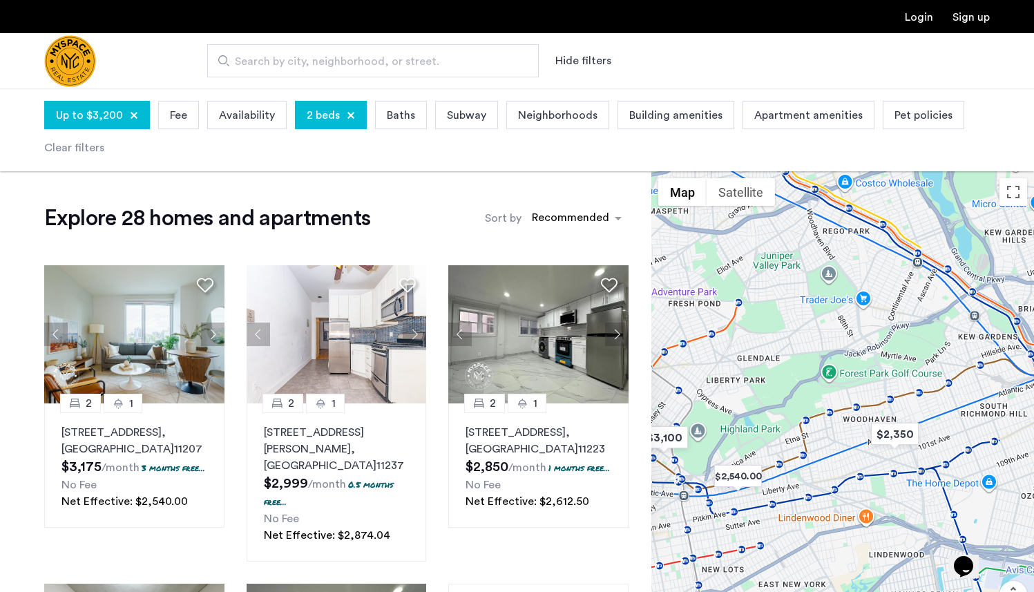
drag, startPoint x: 751, startPoint y: 311, endPoint x: 900, endPoint y: 311, distance: 149.9
click at [900, 311] on div "2 1 252 Schenectady Ave, Unit 2A, Brooklyn, NY 11213 $2,800 /month No Fee" at bounding box center [842, 422] width 383 height 503
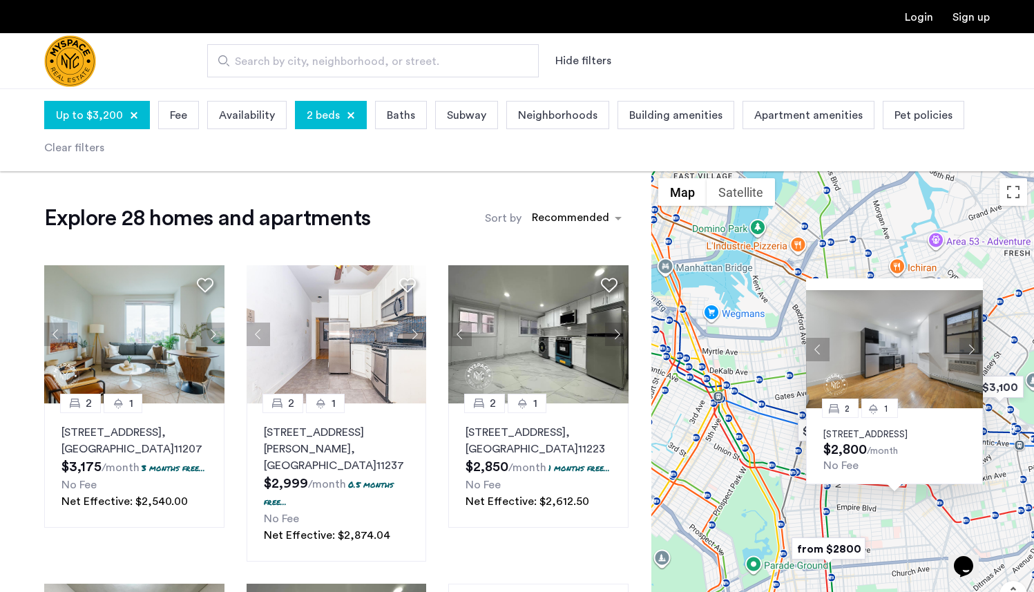
drag, startPoint x: 847, startPoint y: 282, endPoint x: 953, endPoint y: 227, distance: 120.2
click at [952, 226] on div "2 1 252 Schenectady Ave, Unit 2A, Brooklyn, NY 11213 $2,800 /month No Fee" at bounding box center [842, 422] width 383 height 503
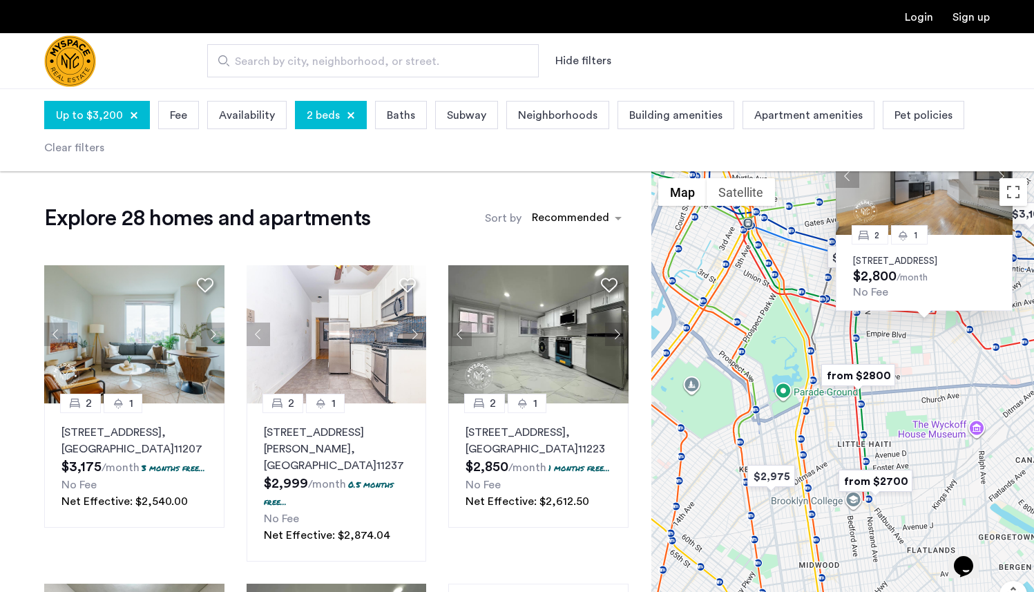
drag, startPoint x: 940, startPoint y: 501, endPoint x: 972, endPoint y: 336, distance: 168.9
click at [971, 336] on div "2 1 252 Schenectady Ave, Unit 2A, Brooklyn, NY 11213 $2,800 /month No Fee" at bounding box center [842, 422] width 383 height 503
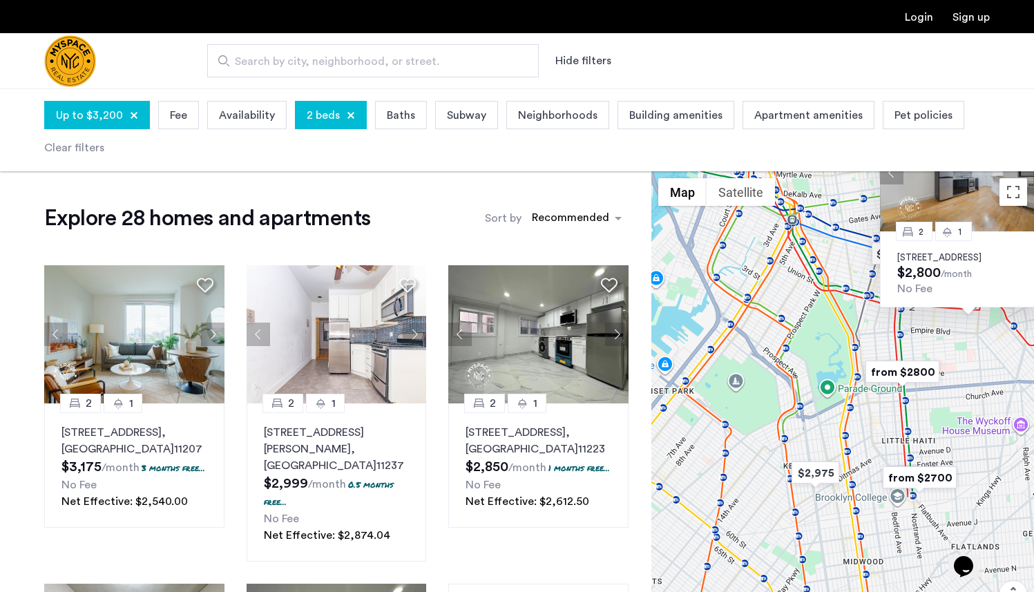
drag, startPoint x: 908, startPoint y: 369, endPoint x: 956, endPoint y: 363, distance: 48.0
click at [955, 364] on div "2 1 252 Schenectady Ave, Unit 2A, Brooklyn, NY 11213 $2,800 /month No Fee" at bounding box center [842, 422] width 383 height 503
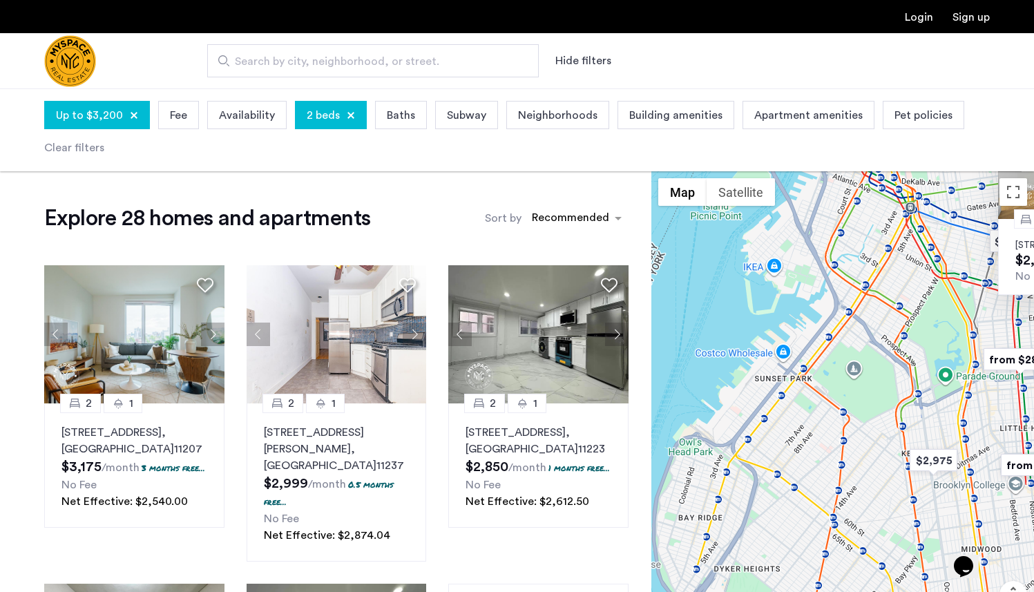
drag, startPoint x: 805, startPoint y: 354, endPoint x: 922, endPoint y: 348, distance: 117.5
click at [922, 348] on div "2 1 252 Schenectady Ave, Unit 2A, Brooklyn, NY 11213 $2,800 /month No Fee" at bounding box center [842, 422] width 383 height 503
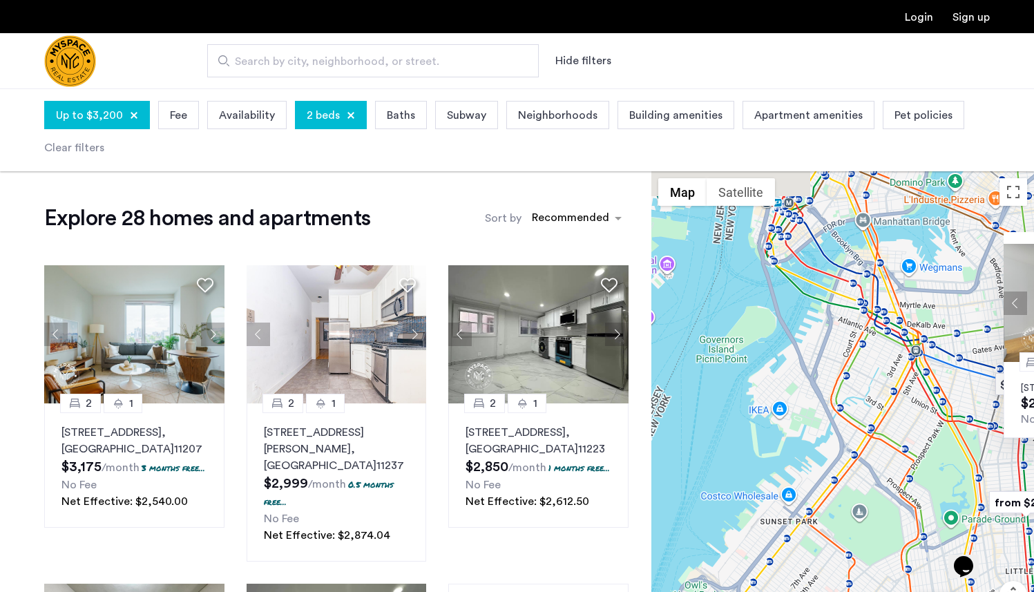
drag, startPoint x: 901, startPoint y: 353, endPoint x: 909, endPoint y: 497, distance: 144.6
click at [909, 497] on div "2 1 252 Schenectady Ave, Unit 2A, Brooklyn, NY 11213 $2,800 /month No Fee" at bounding box center [842, 422] width 383 height 503
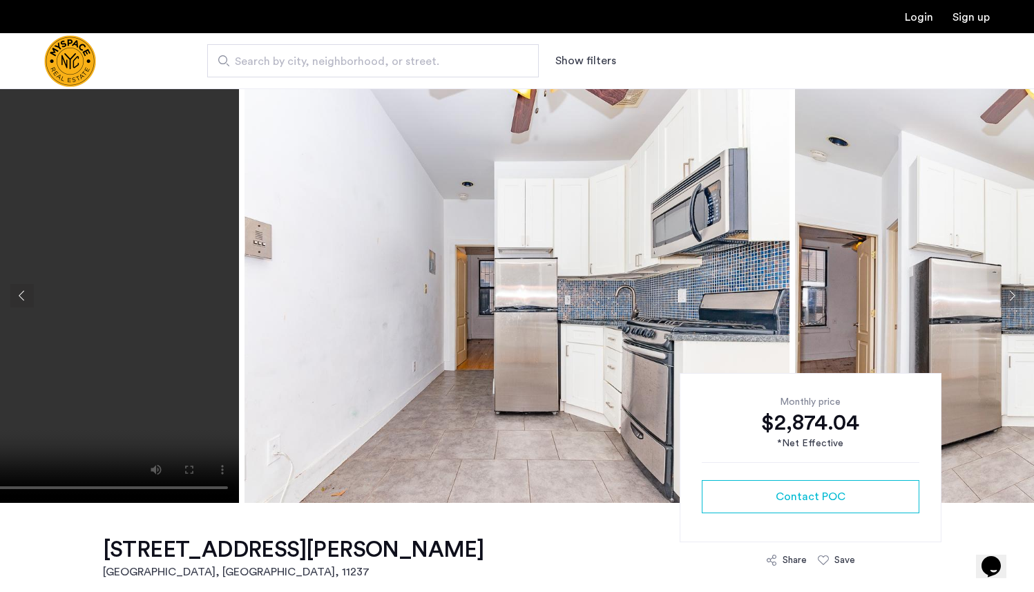
click at [1015, 296] on button "Next apartment" at bounding box center [1011, 295] width 23 height 23
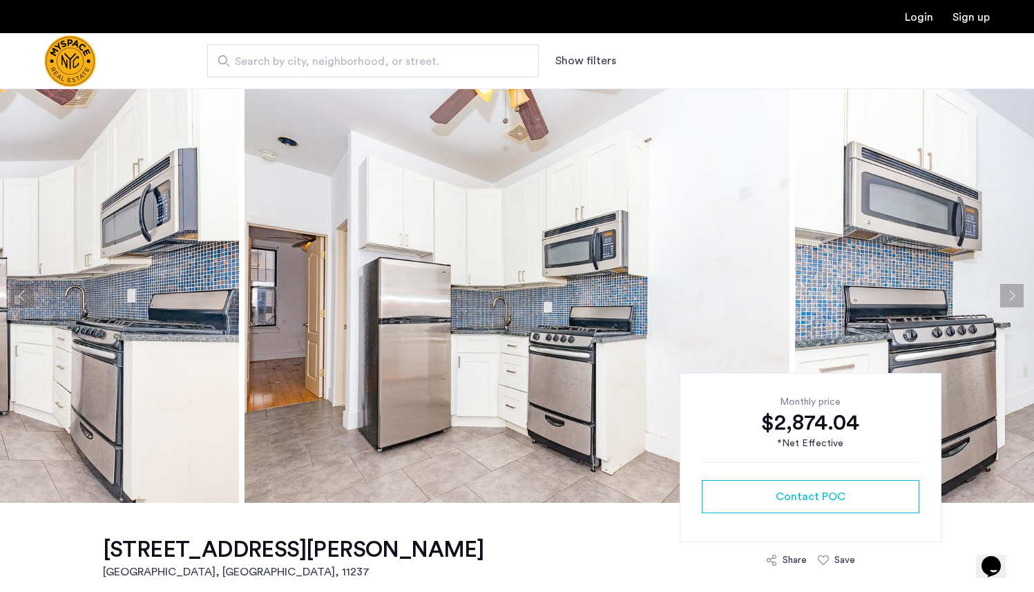
click at [1015, 296] on button "Next apartment" at bounding box center [1011, 295] width 23 height 23
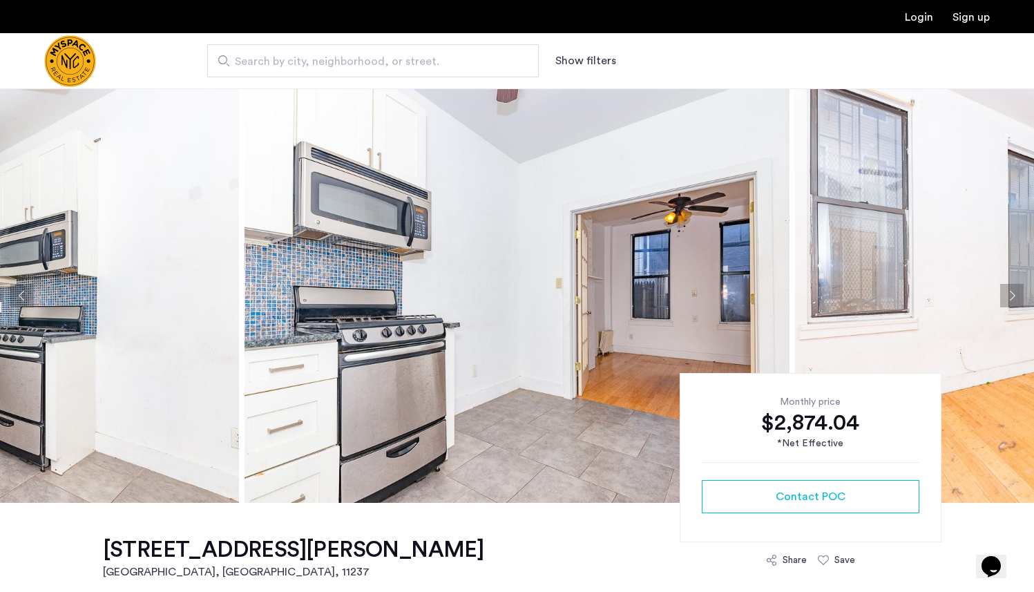
click at [1015, 296] on button "Next apartment" at bounding box center [1011, 295] width 23 height 23
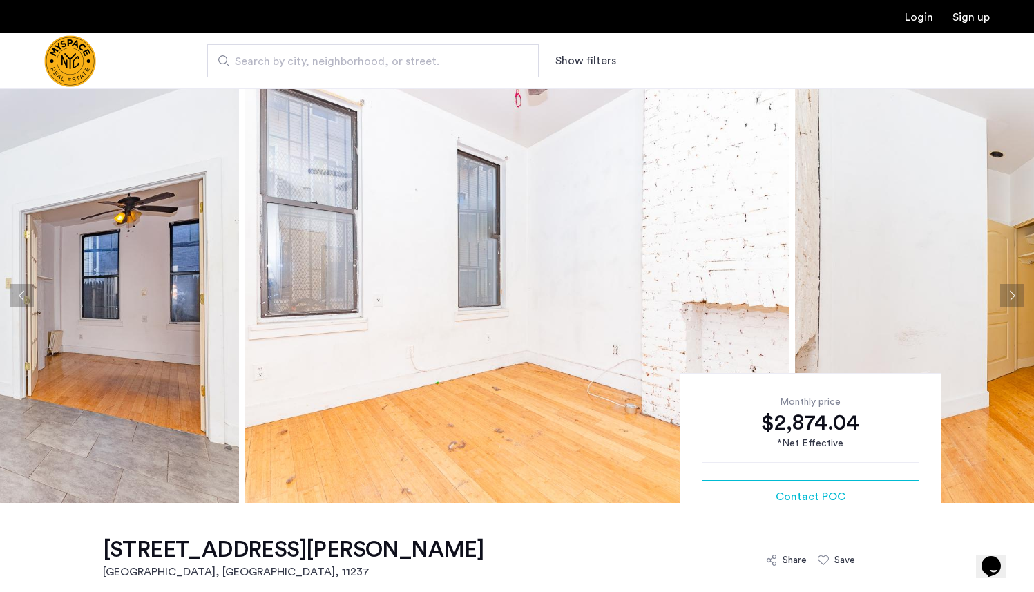
click at [1015, 296] on button "Next apartment" at bounding box center [1011, 295] width 23 height 23
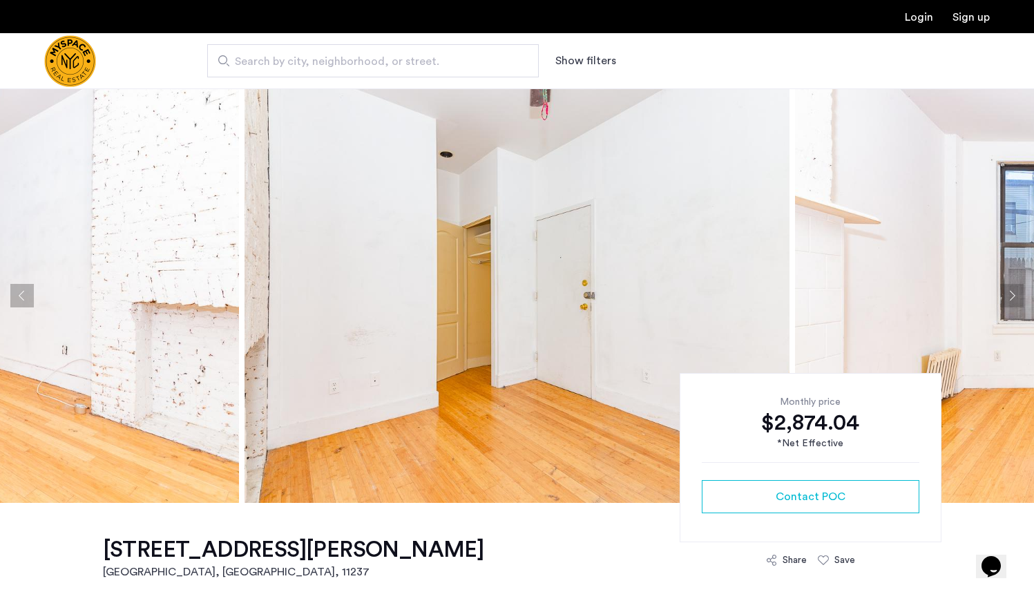
click at [1015, 296] on button "Next apartment" at bounding box center [1011, 295] width 23 height 23
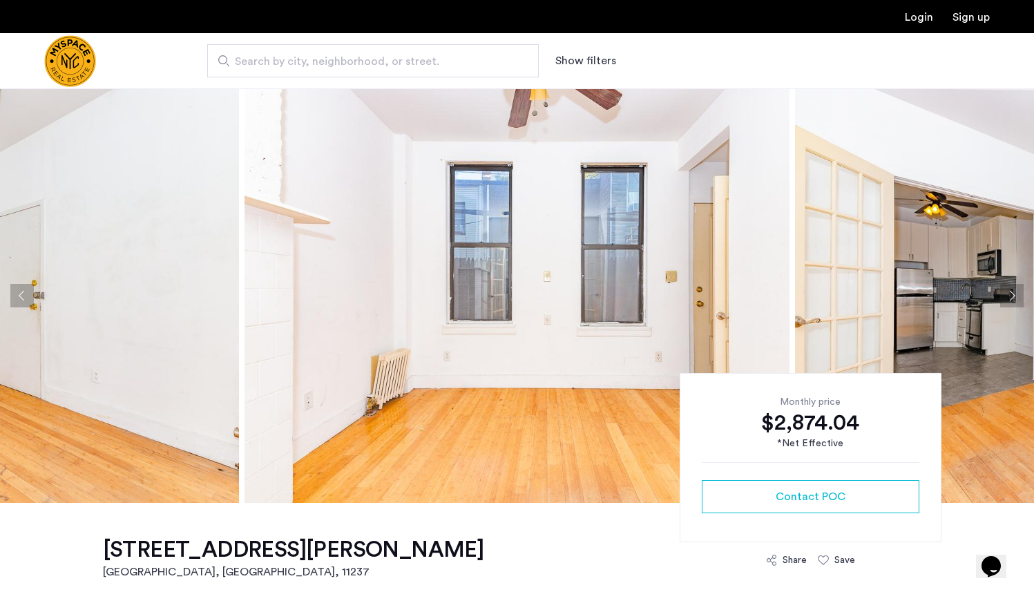
click at [1015, 296] on button "Next apartment" at bounding box center [1011, 295] width 23 height 23
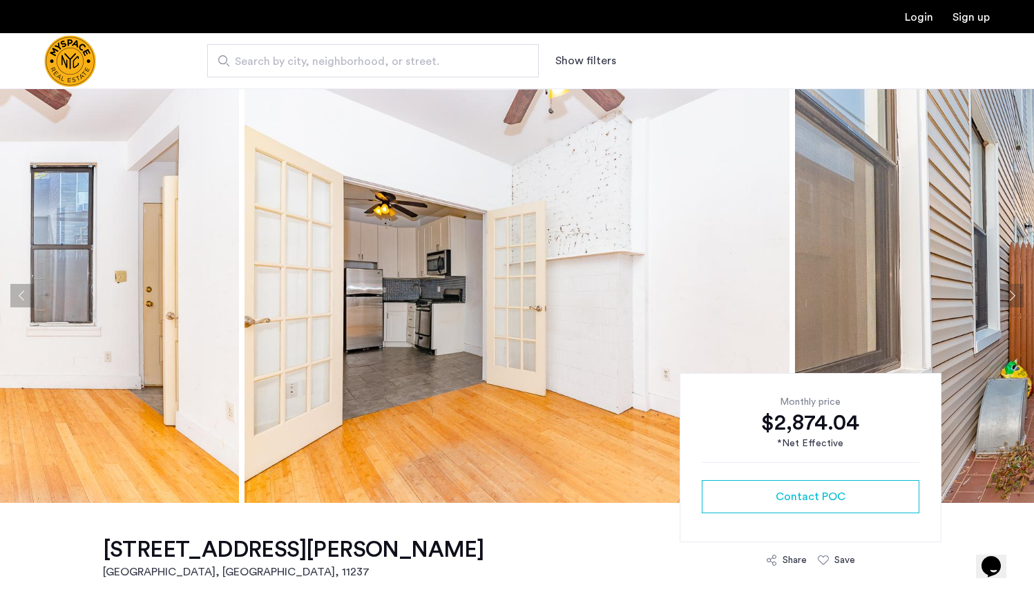
click at [1015, 296] on button "Next apartment" at bounding box center [1011, 295] width 23 height 23
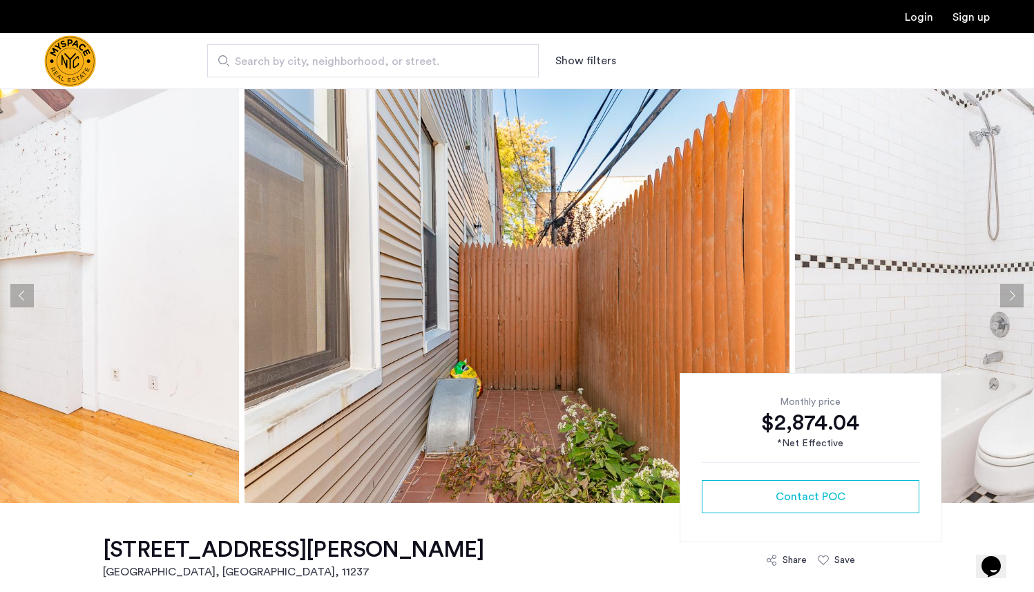
click at [1015, 296] on button "Next apartment" at bounding box center [1011, 295] width 23 height 23
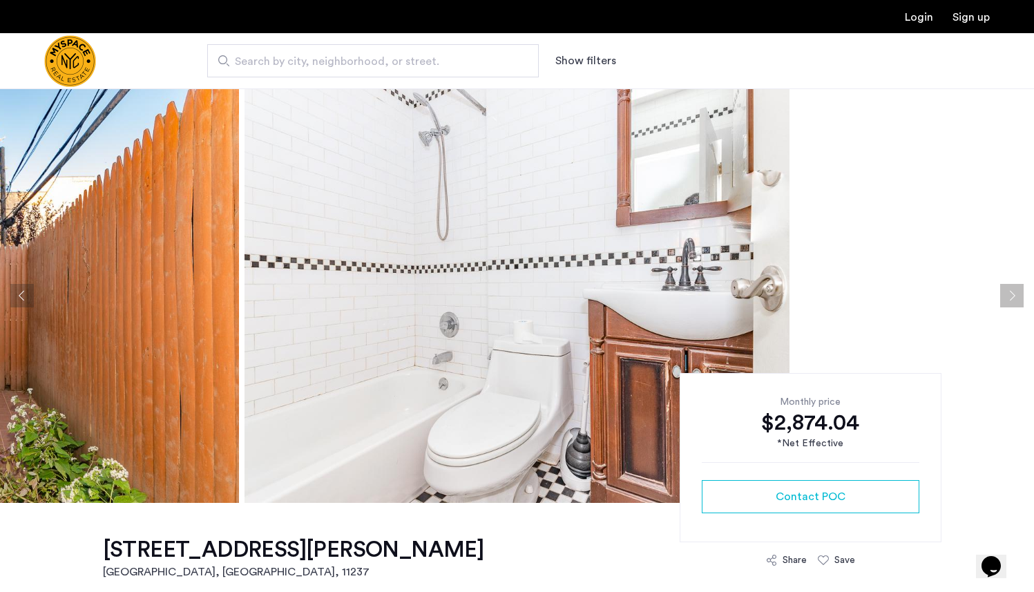
click at [1015, 296] on button "Next apartment" at bounding box center [1011, 295] width 23 height 23
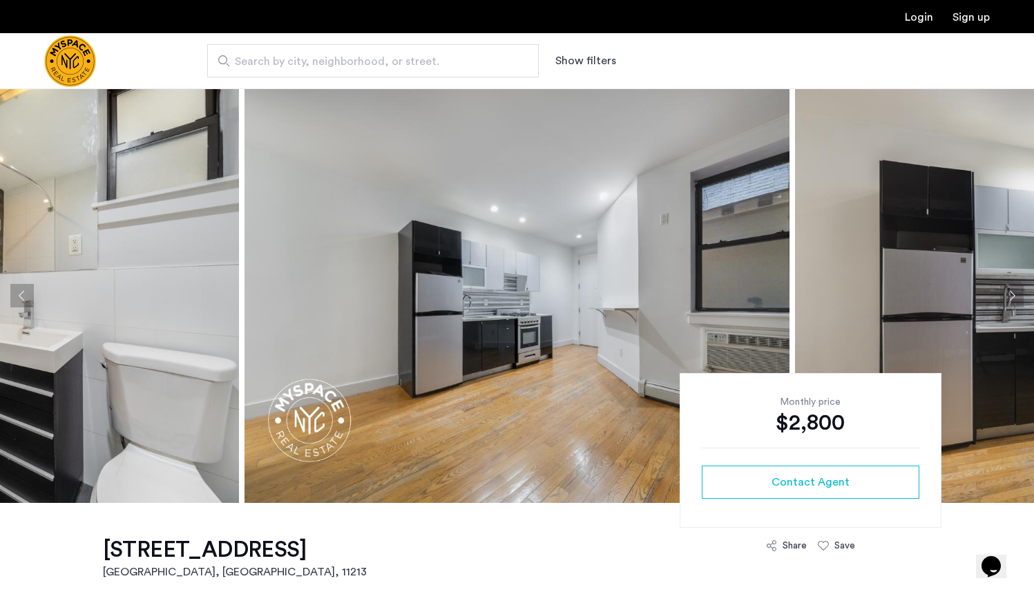
click at [1005, 291] on button "Next apartment" at bounding box center [1011, 295] width 23 height 23
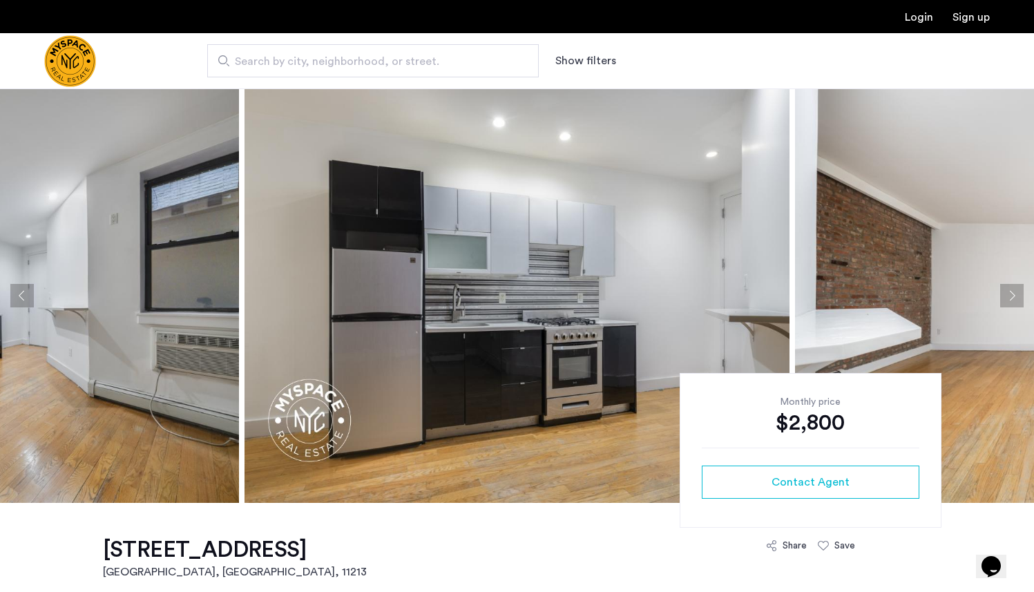
click at [1005, 291] on button "Next apartment" at bounding box center [1011, 295] width 23 height 23
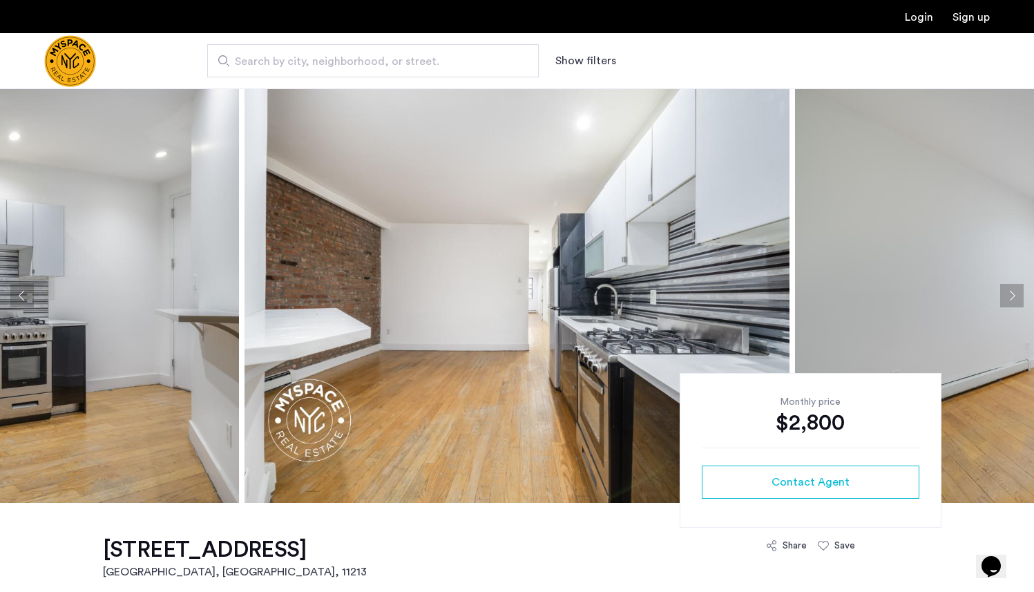
click at [1005, 291] on button "Next apartment" at bounding box center [1011, 295] width 23 height 23
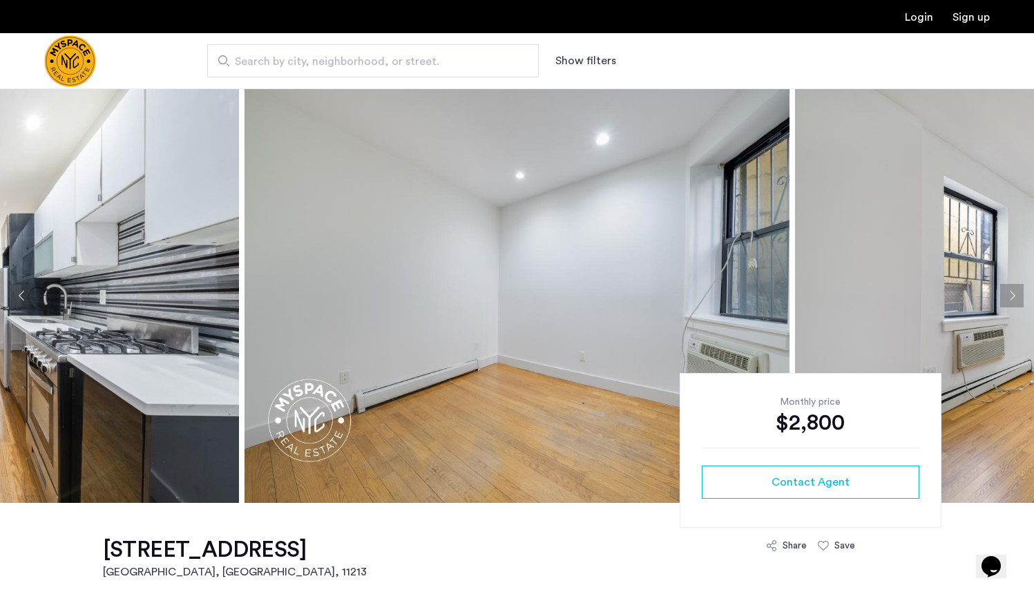
click at [1004, 291] on button "Next apartment" at bounding box center [1011, 295] width 23 height 23
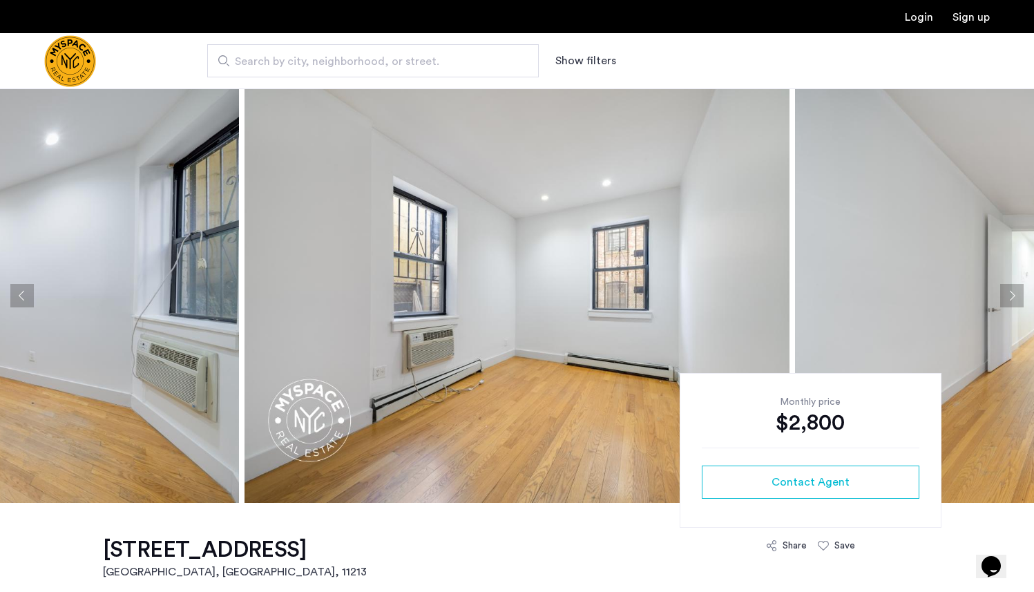
click at [1007, 291] on button "Next apartment" at bounding box center [1011, 295] width 23 height 23
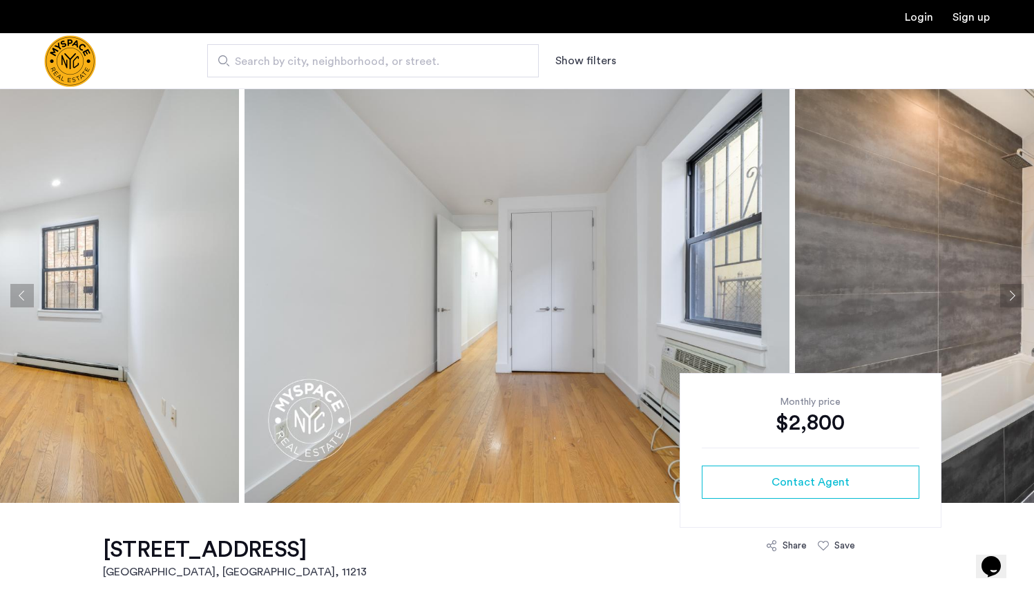
click at [1014, 291] on button "Next apartment" at bounding box center [1011, 295] width 23 height 23
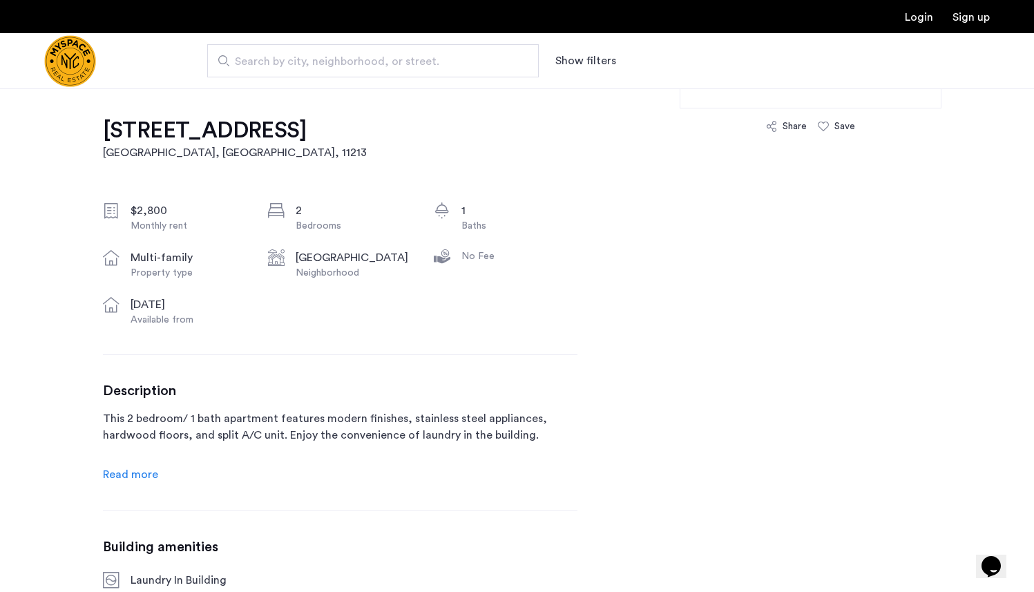
scroll to position [435, 0]
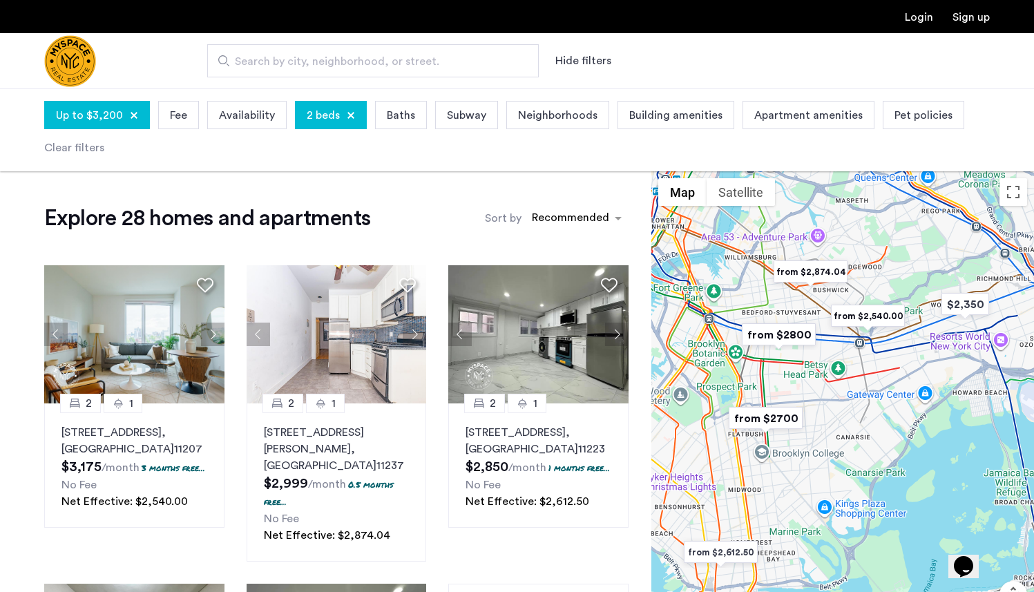
click at [61, 142] on div "Clear filters" at bounding box center [74, 147] width 60 height 17
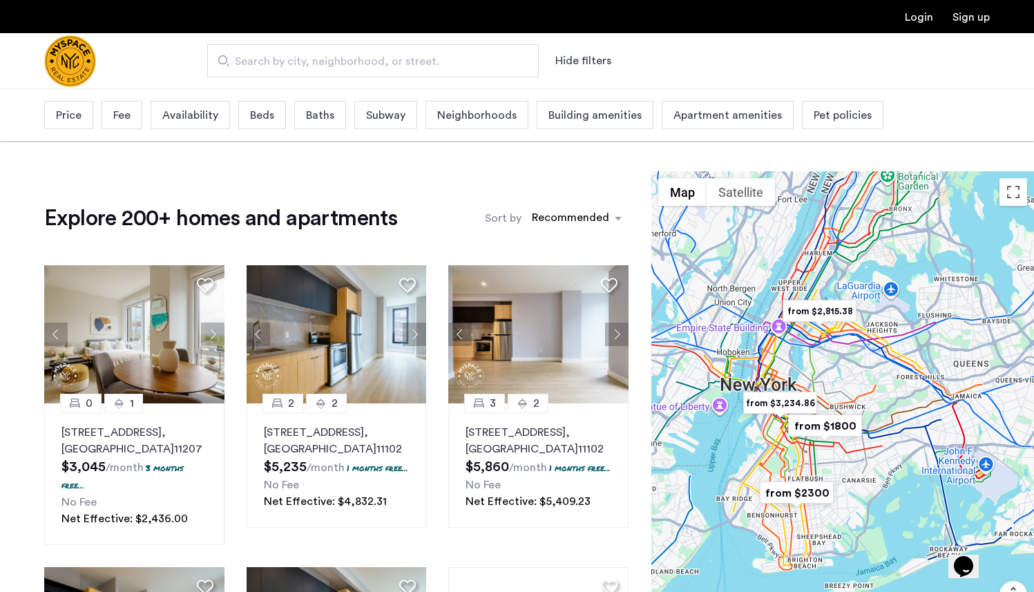
click at [71, 115] on span "Price" at bounding box center [69, 115] width 26 height 17
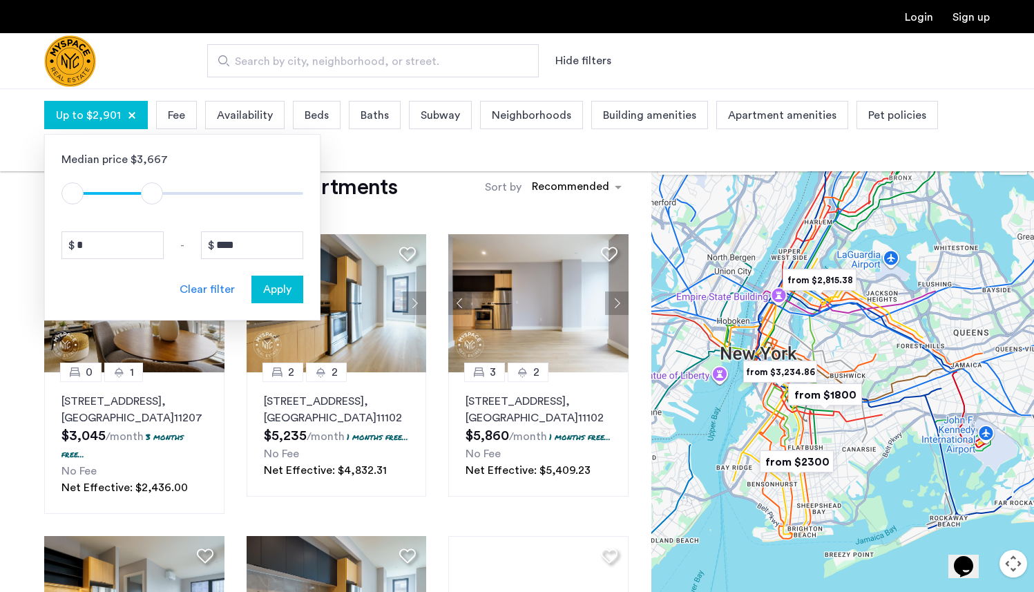
type input "****"
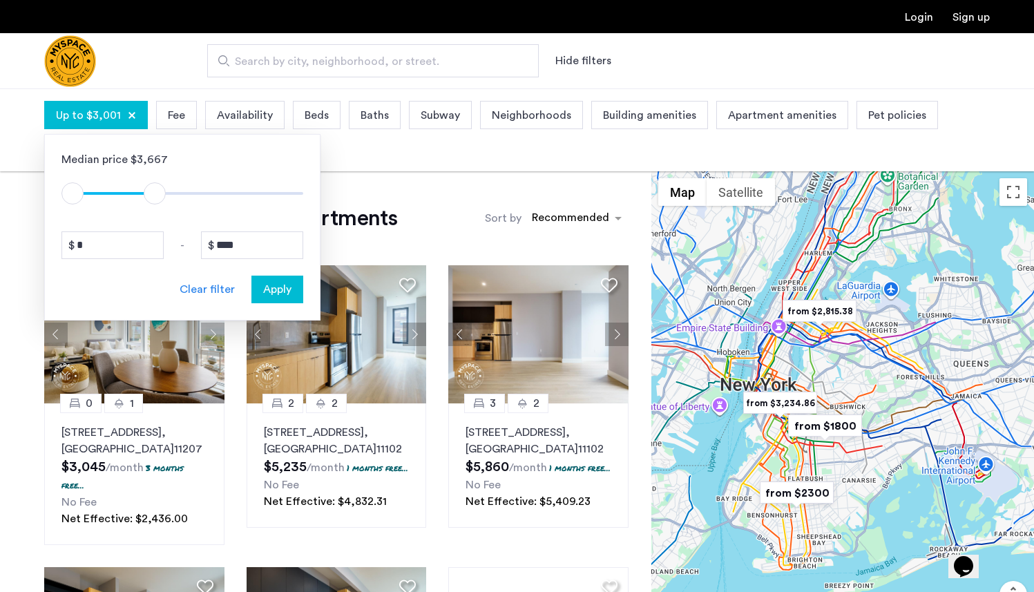
drag, startPoint x: 287, startPoint y: 197, endPoint x: 154, endPoint y: 188, distance: 133.6
click at [154, 188] on span "ngx-slider-max" at bounding box center [155, 193] width 22 height 22
click at [280, 298] on button "Apply" at bounding box center [277, 290] width 52 height 28
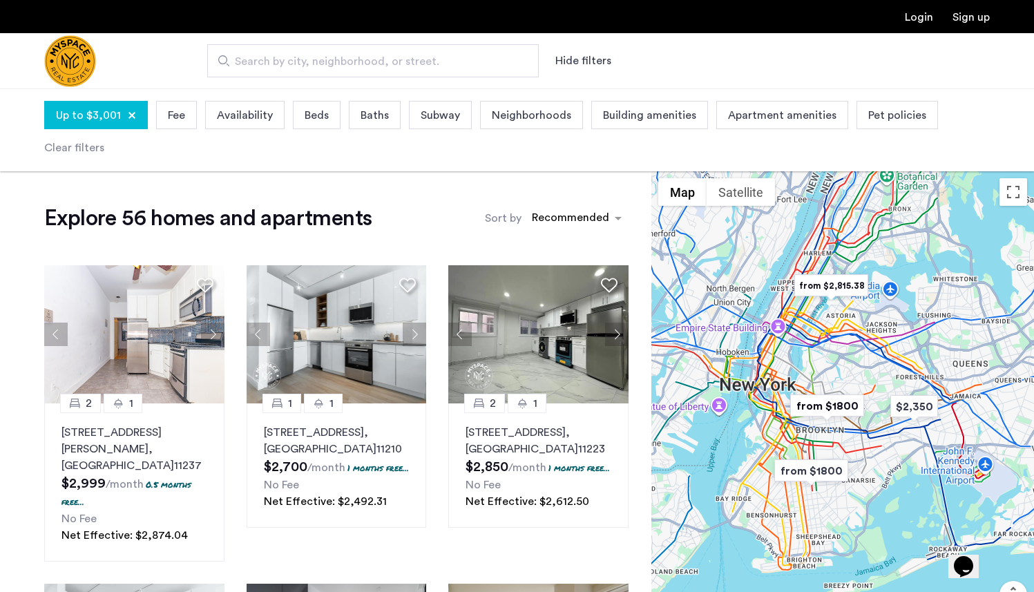
click at [305, 121] on span "Beds" at bounding box center [317, 115] width 24 height 17
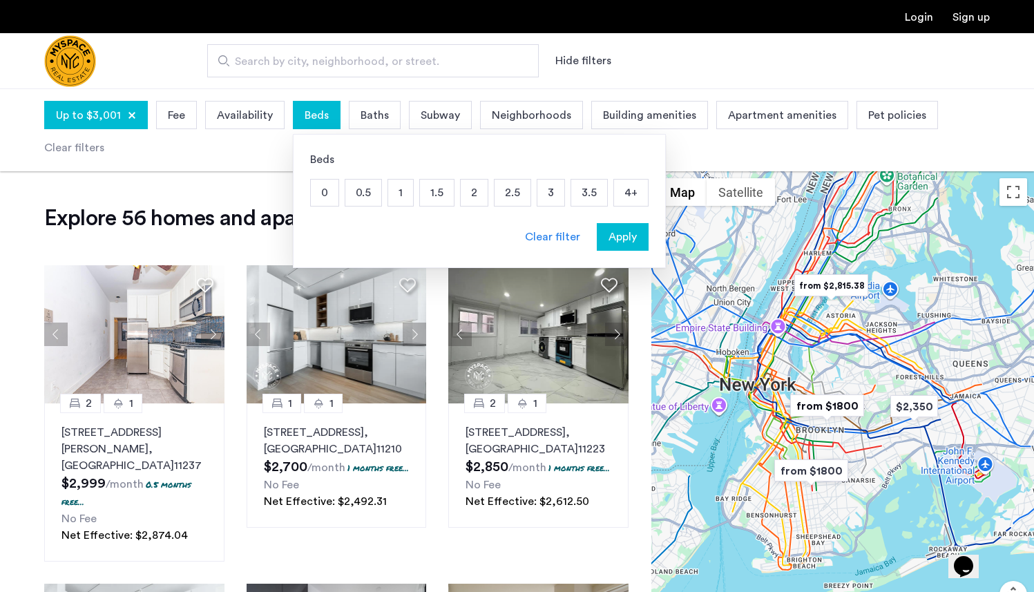
click at [462, 192] on p "2" at bounding box center [474, 193] width 27 height 26
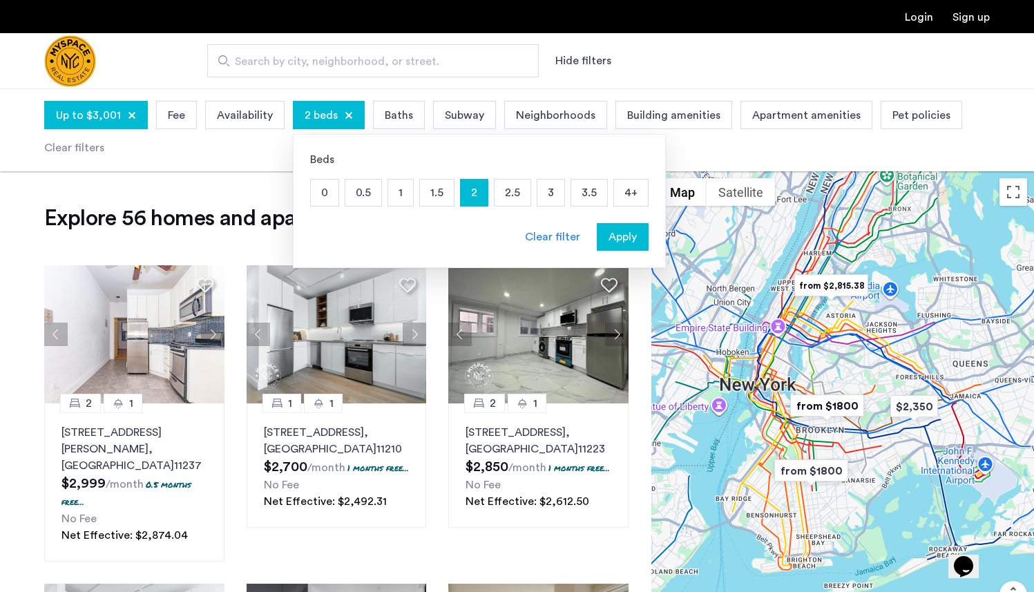
click at [612, 231] on span "Apply" at bounding box center [622, 237] width 28 height 17
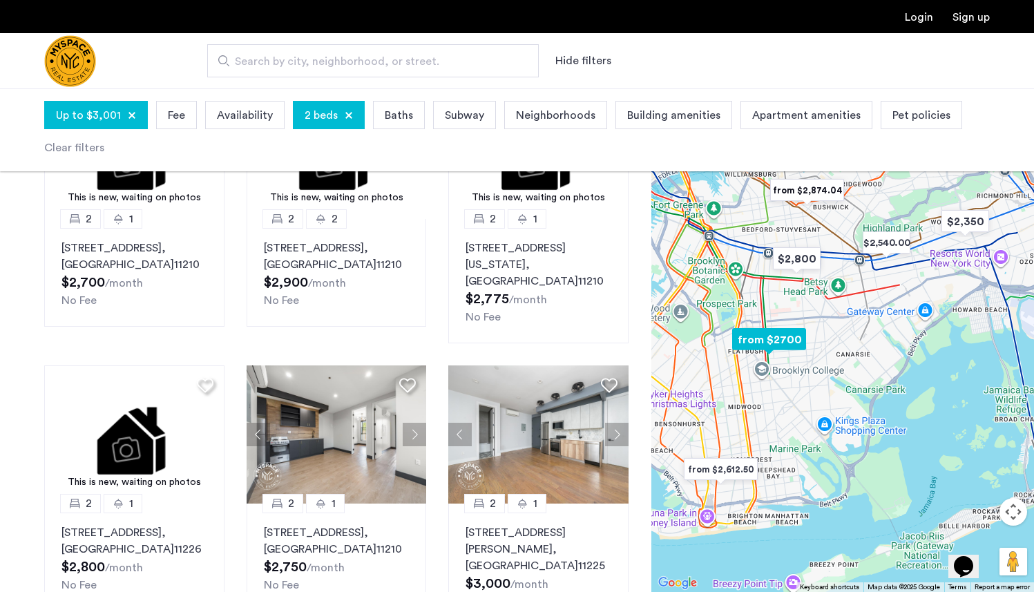
scroll to position [789, 0]
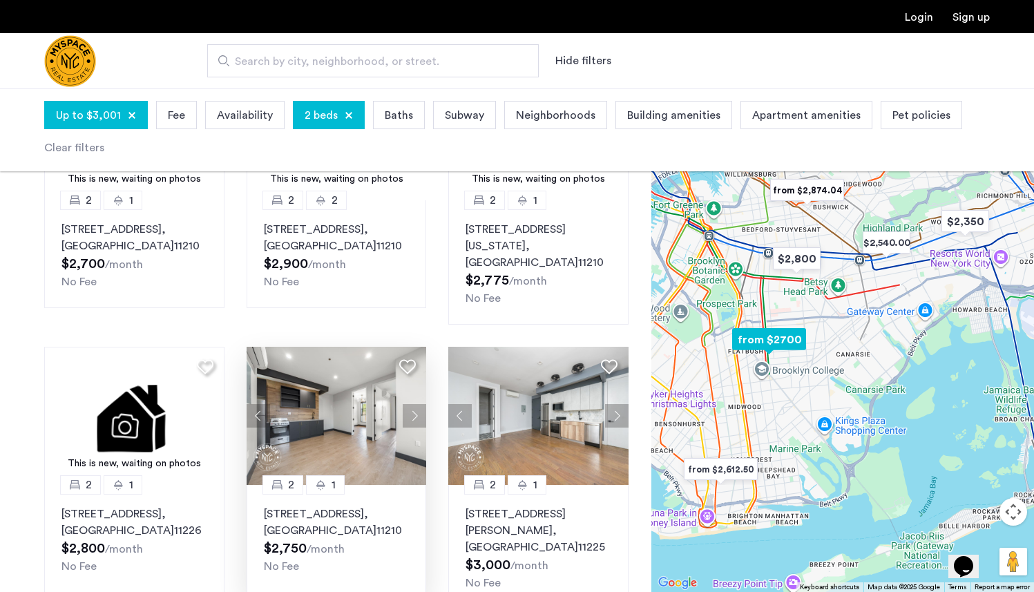
click at [364, 435] on img at bounding box center [337, 416] width 180 height 138
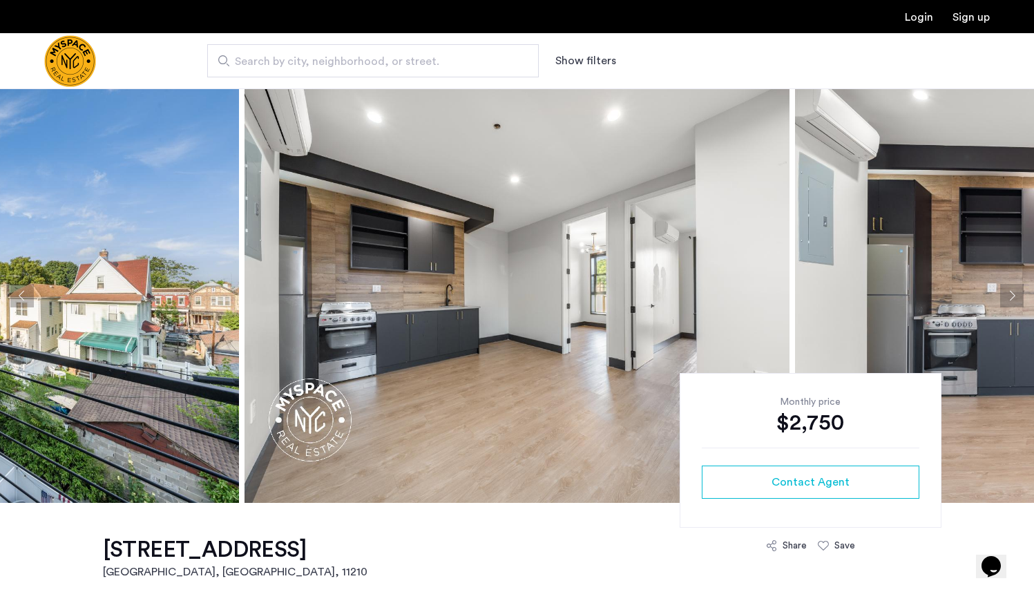
click at [1011, 295] on button "Next apartment" at bounding box center [1011, 295] width 23 height 23
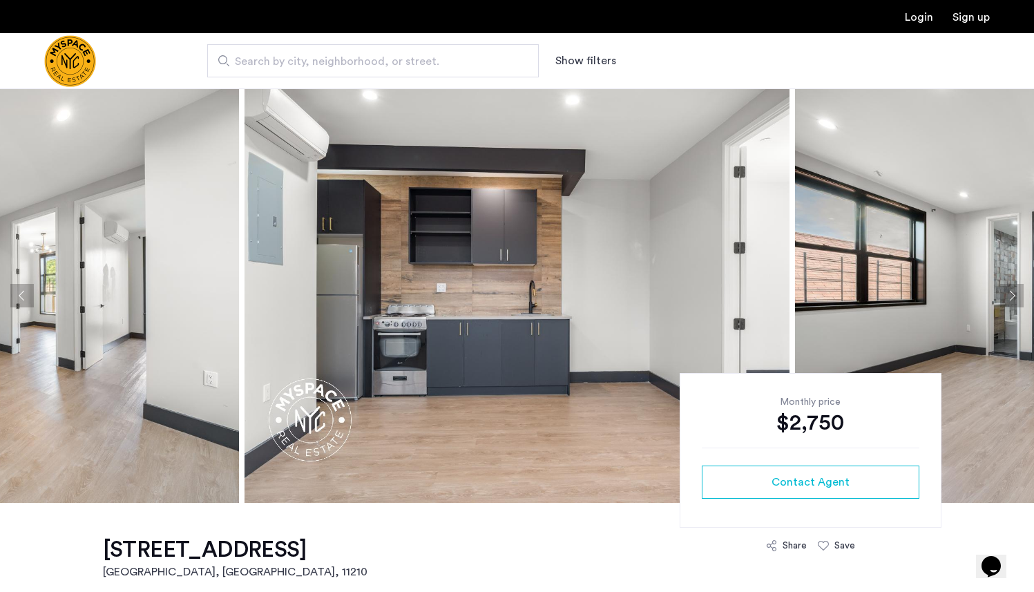
click at [1011, 295] on button "Next apartment" at bounding box center [1011, 295] width 23 height 23
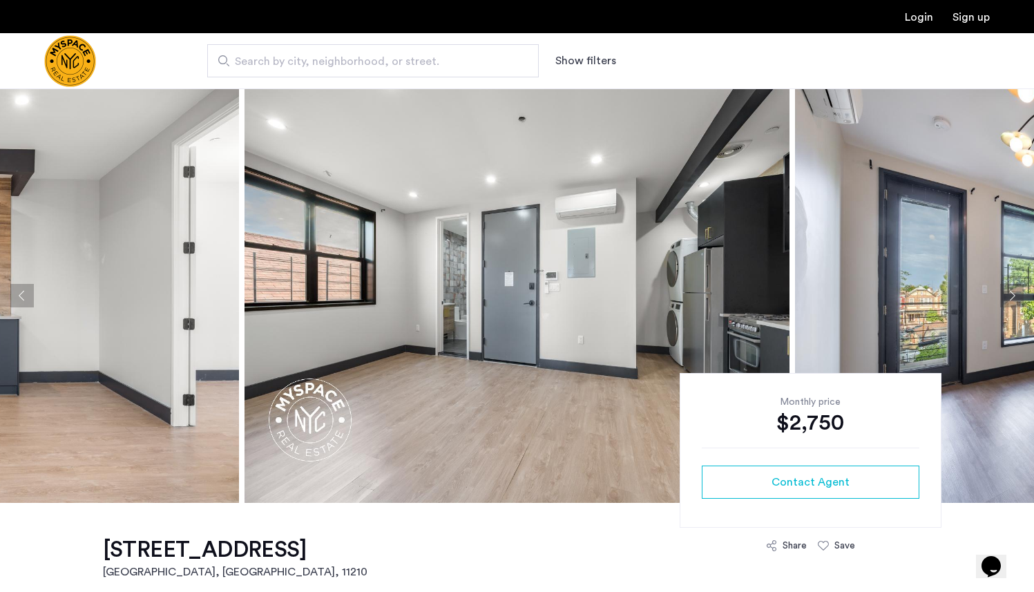
click at [1011, 295] on button "Next apartment" at bounding box center [1011, 295] width 23 height 23
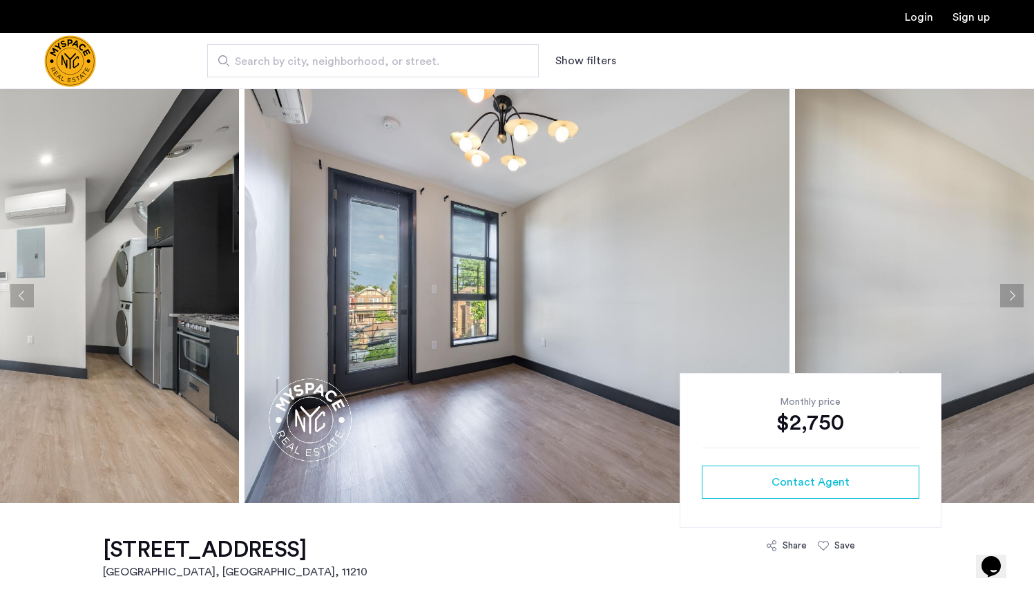
click at [1011, 295] on button "Next apartment" at bounding box center [1011, 295] width 23 height 23
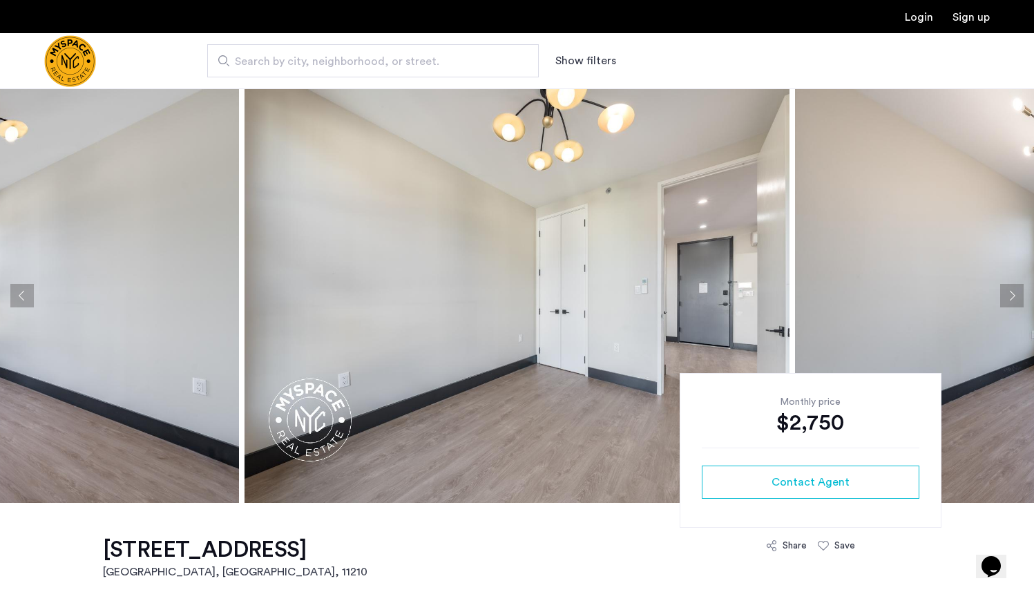
click at [1011, 295] on button "Next apartment" at bounding box center [1011, 295] width 23 height 23
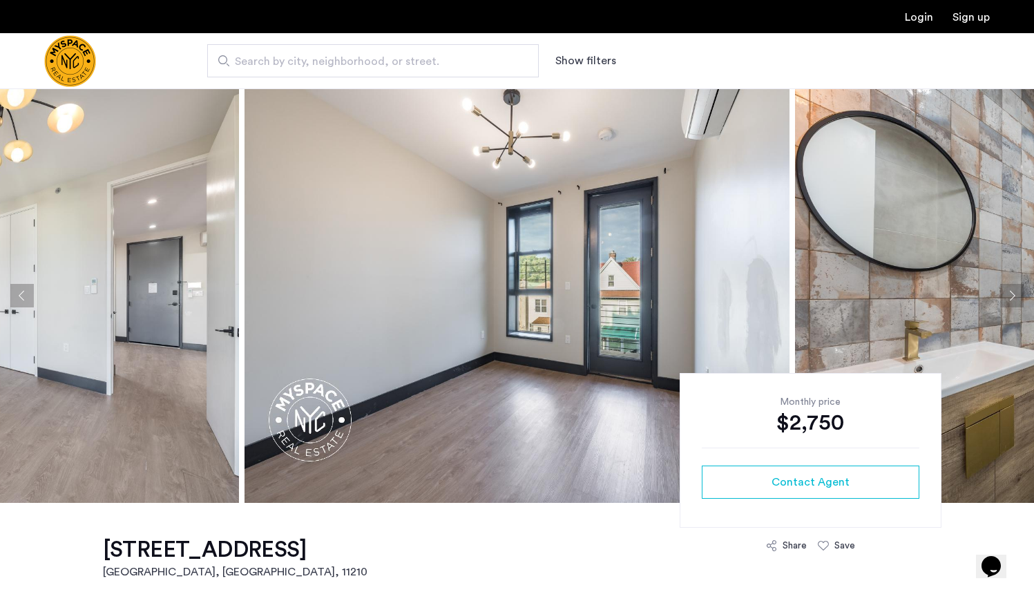
click at [1011, 295] on button "Next apartment" at bounding box center [1011, 295] width 23 height 23
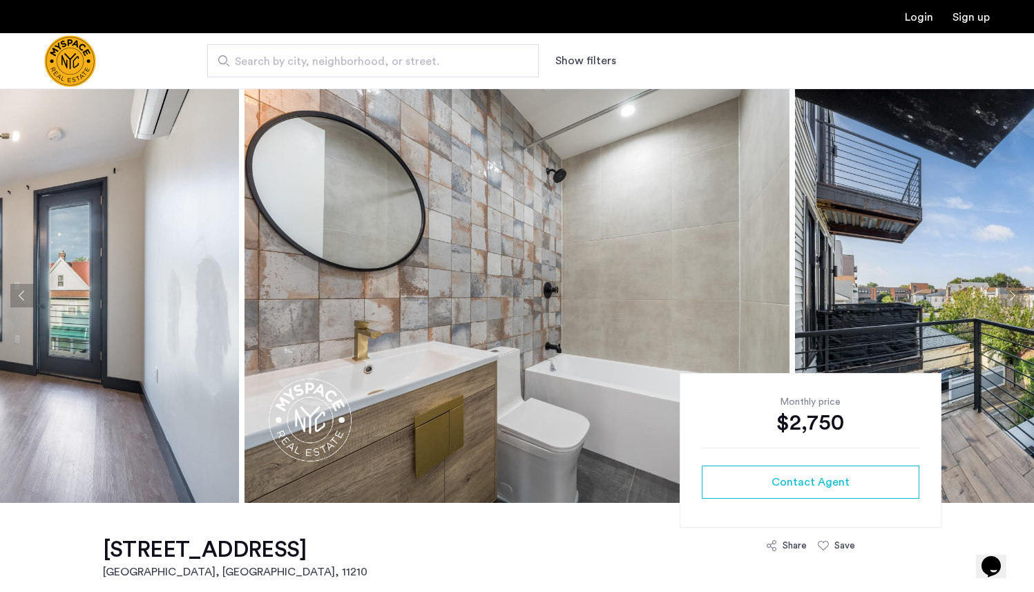
click at [1011, 295] on button "Next apartment" at bounding box center [1011, 295] width 23 height 23
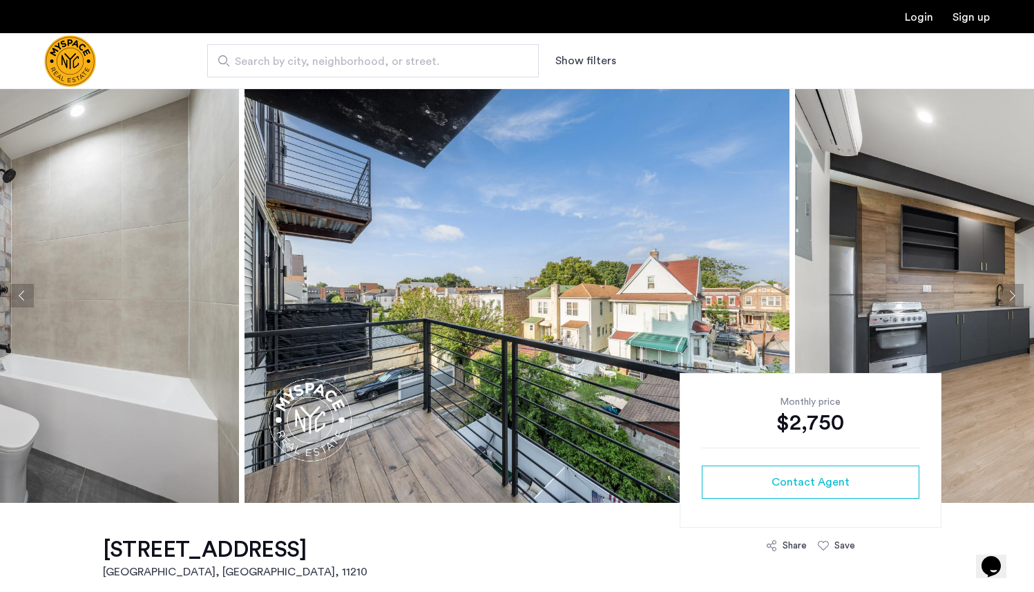
click at [1011, 295] on button "Next apartment" at bounding box center [1011, 295] width 23 height 23
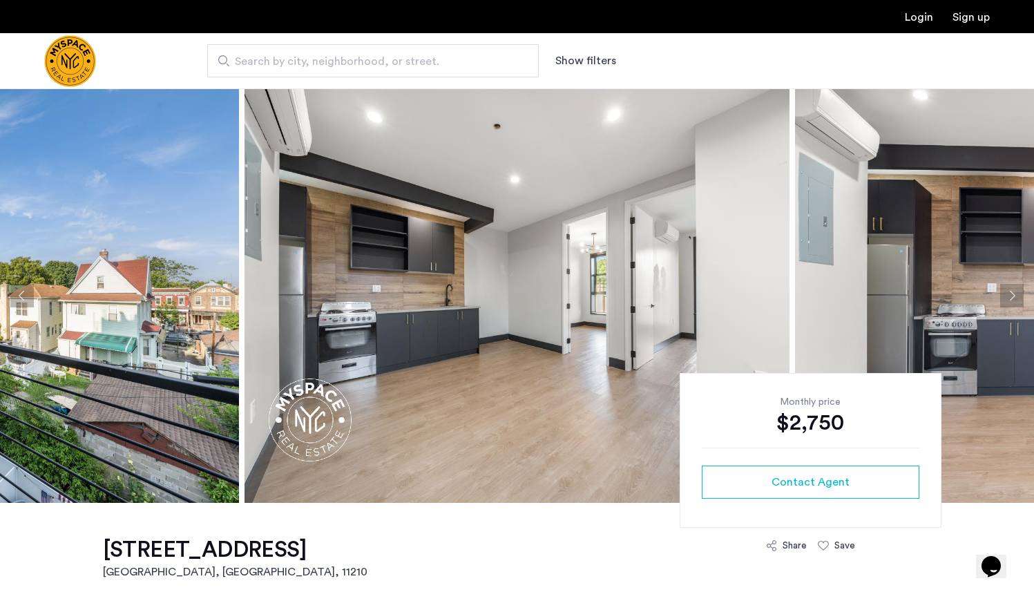
click at [1011, 295] on button "Next apartment" at bounding box center [1011, 295] width 23 height 23
